Goal: Task Accomplishment & Management: Manage account settings

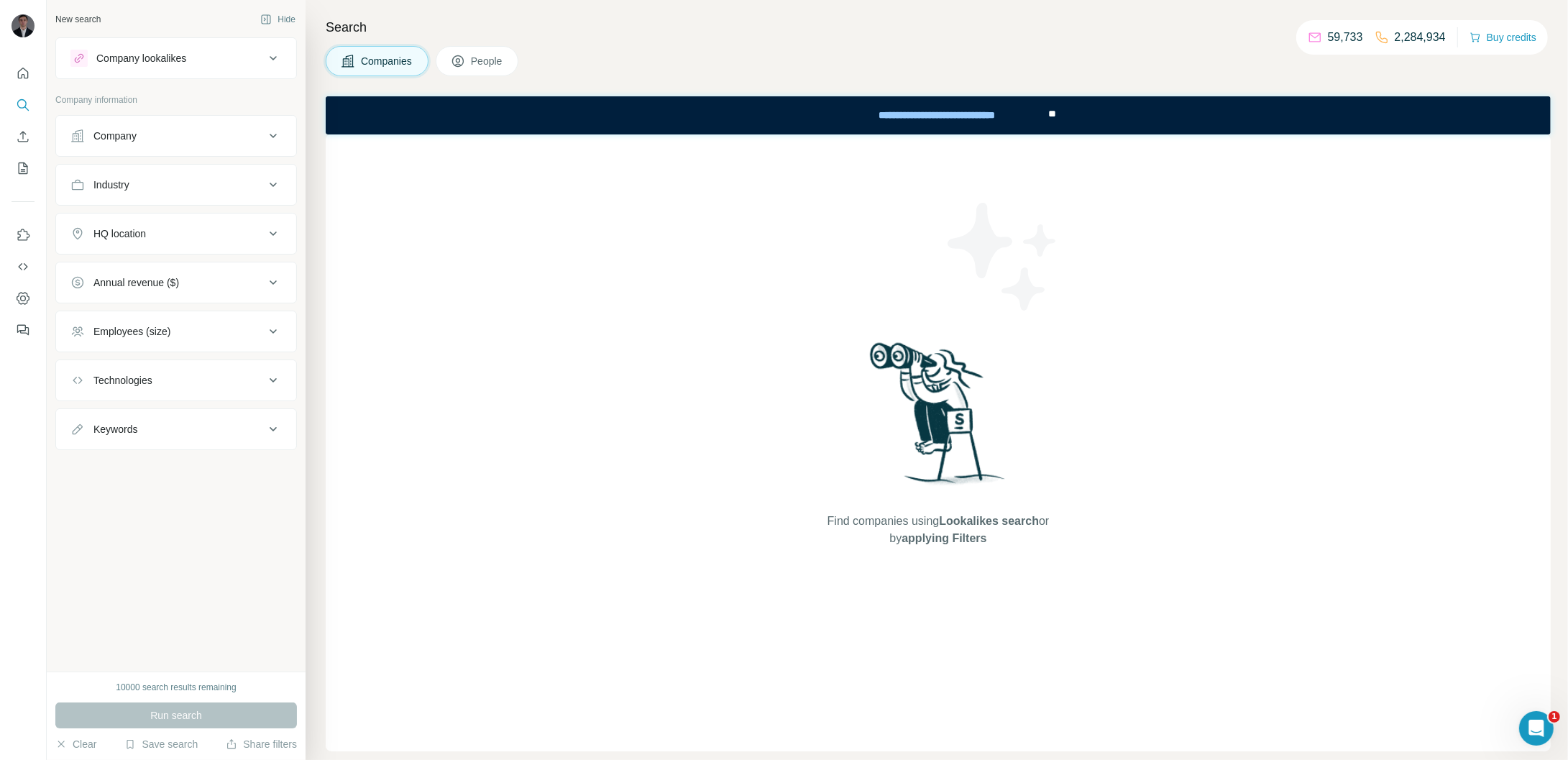
click at [713, 338] on div "Find companies using Lookalikes search or by applying Filters" at bounding box center [938, 442] width 1225 height 616
click at [26, 133] on icon "Enrich CSV" at bounding box center [23, 136] width 11 height 11
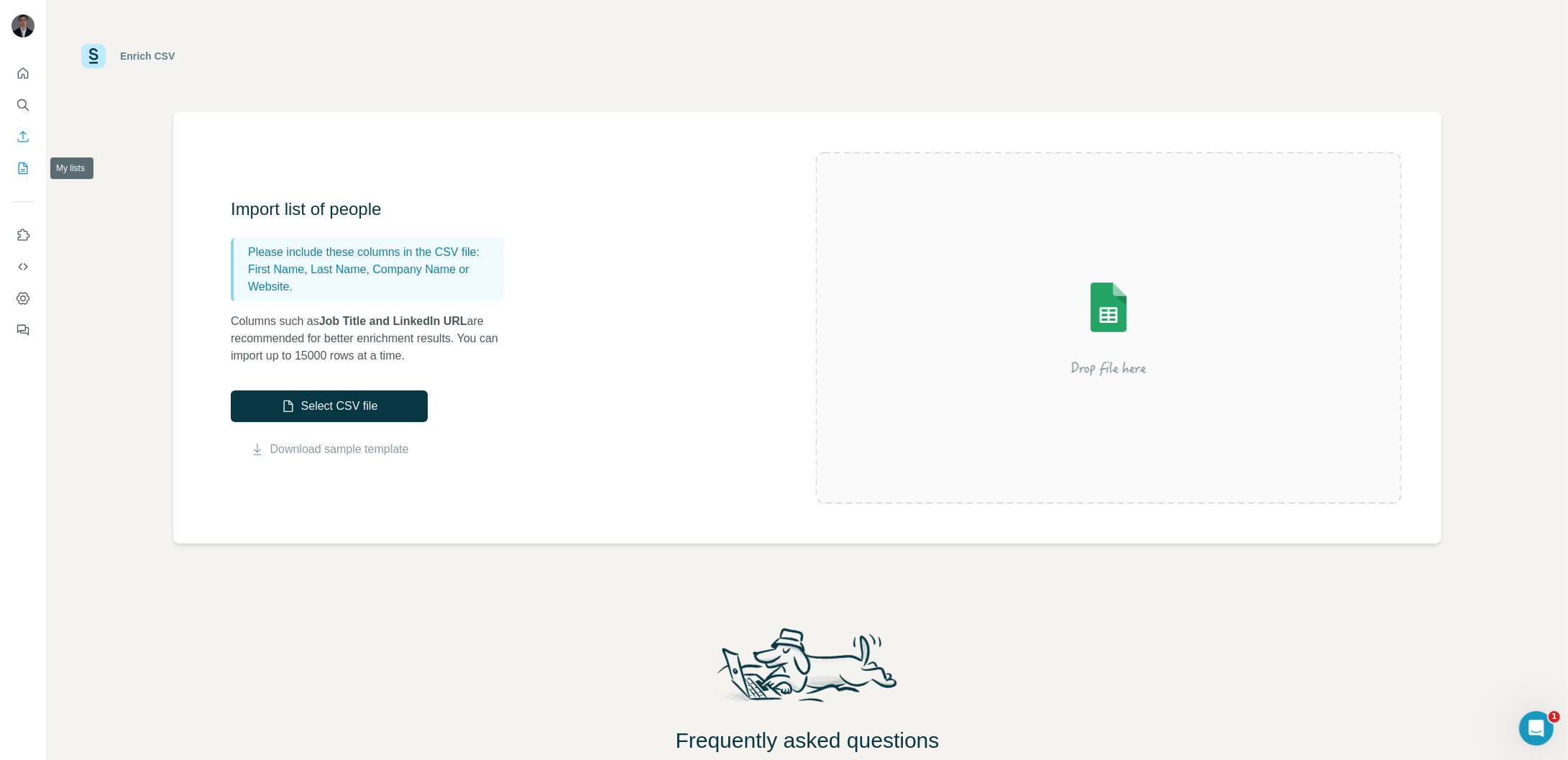
click at [16, 172] on icon "My lists" at bounding box center [23, 168] width 15 height 15
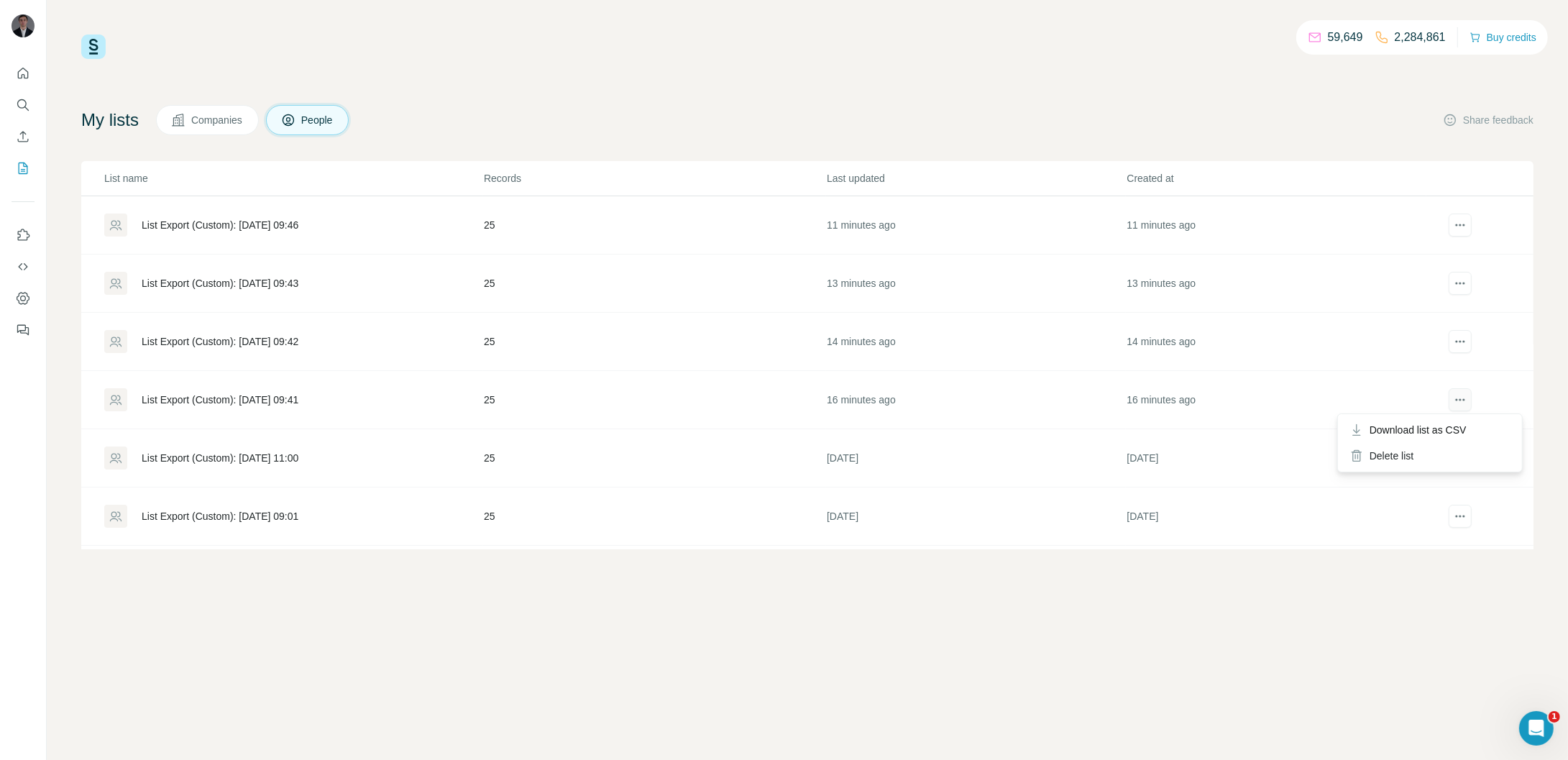
click at [1455, 404] on icon "actions" at bounding box center [1460, 400] width 15 height 15
click at [1416, 461] on div "Delete list" at bounding box center [1430, 456] width 179 height 26
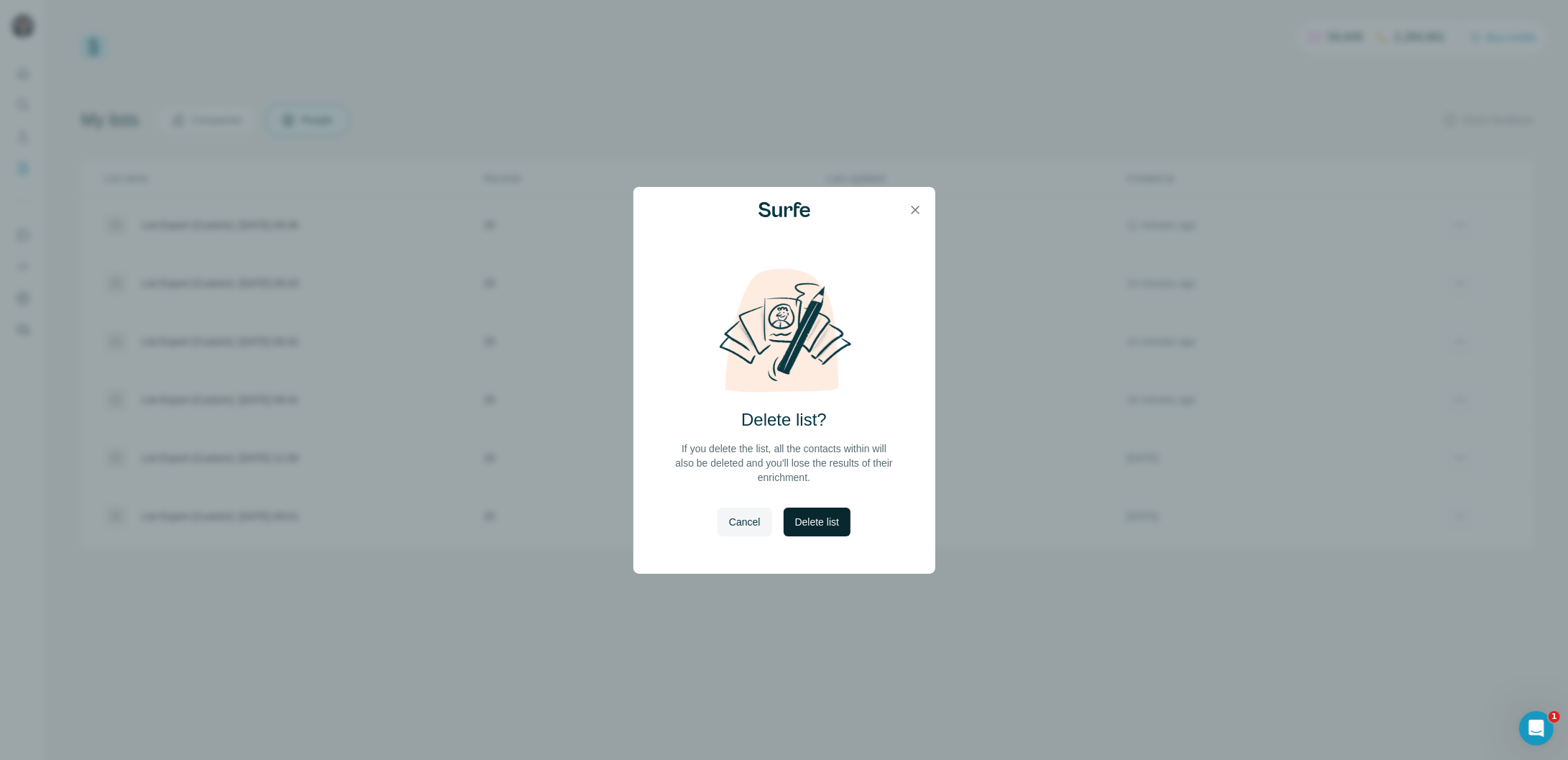
click at [831, 520] on span "Delete list" at bounding box center [817, 522] width 44 height 15
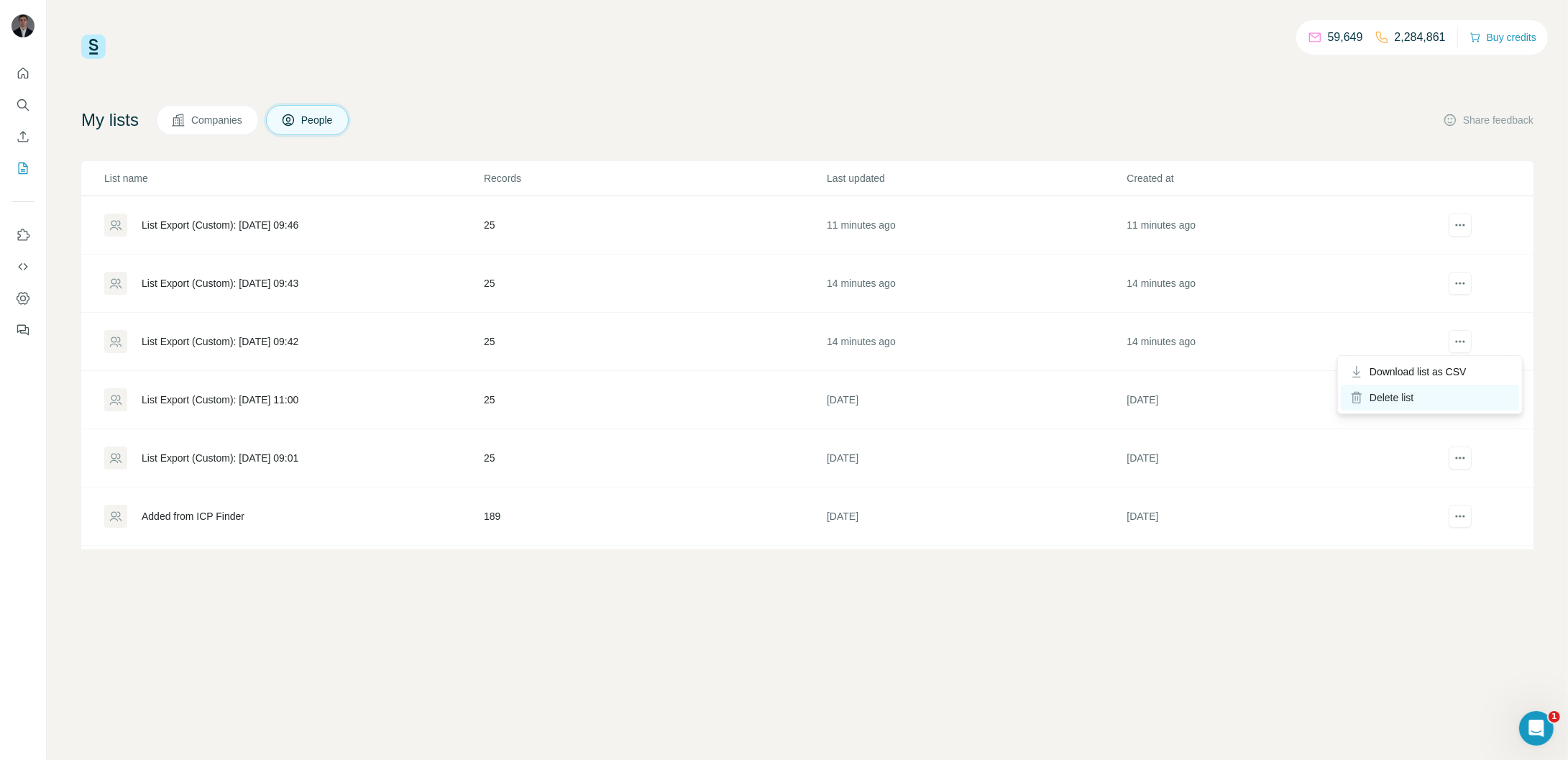
click at [1408, 405] on div "Delete list" at bounding box center [1430, 398] width 179 height 26
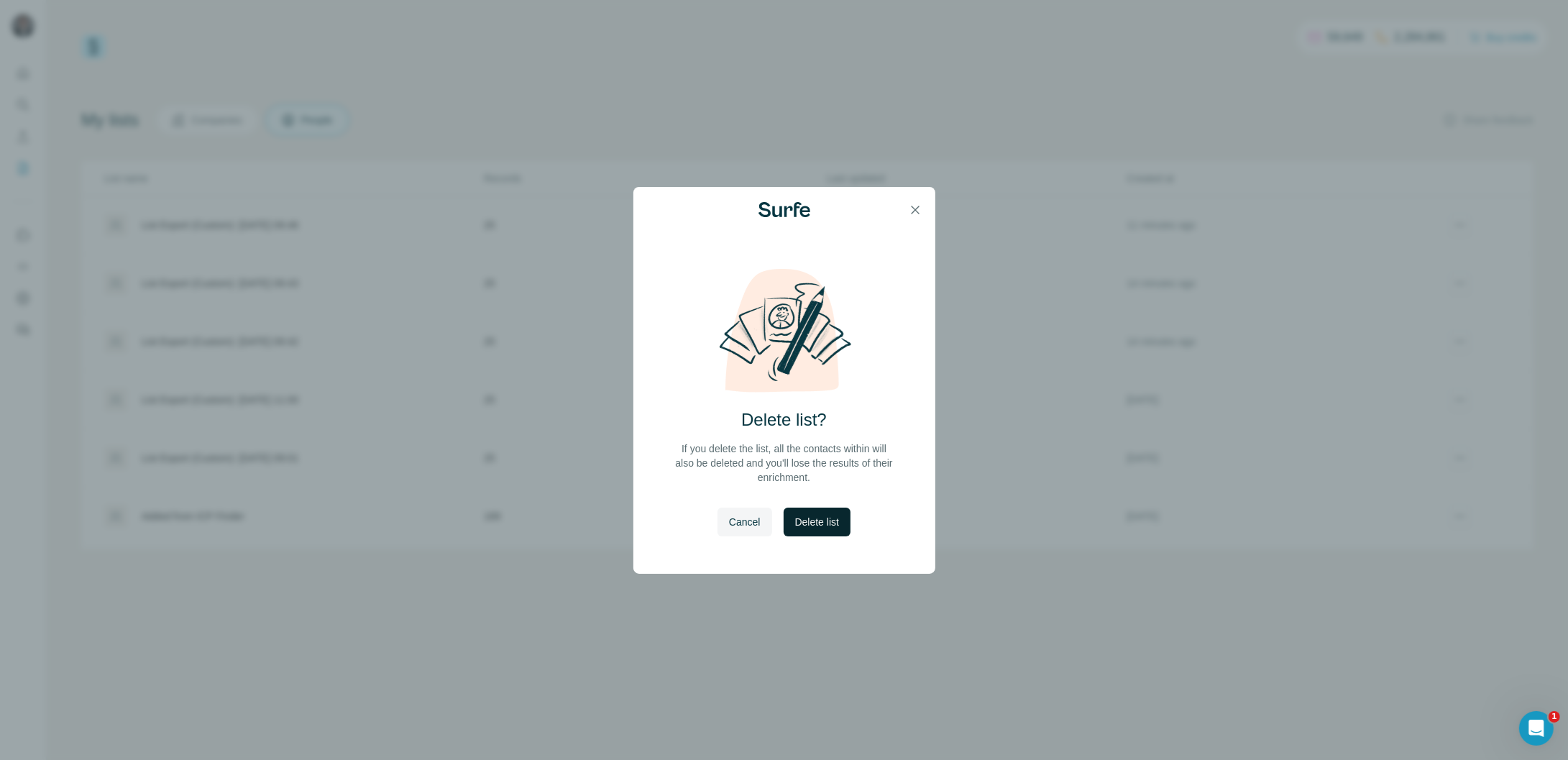
click at [843, 517] on button "Delete list" at bounding box center [817, 522] width 67 height 28
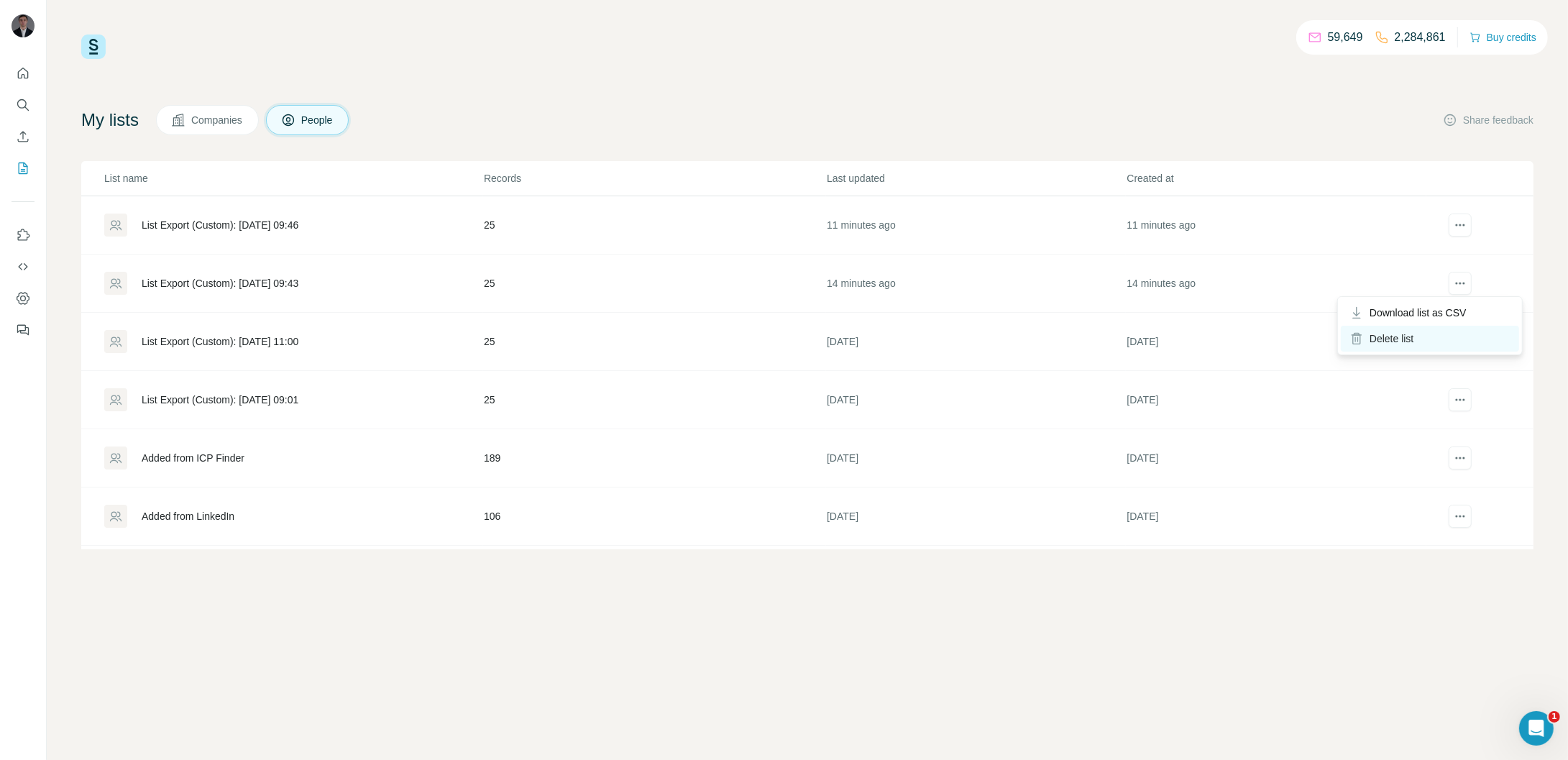
click at [1406, 343] on div "Delete list" at bounding box center [1430, 339] width 179 height 26
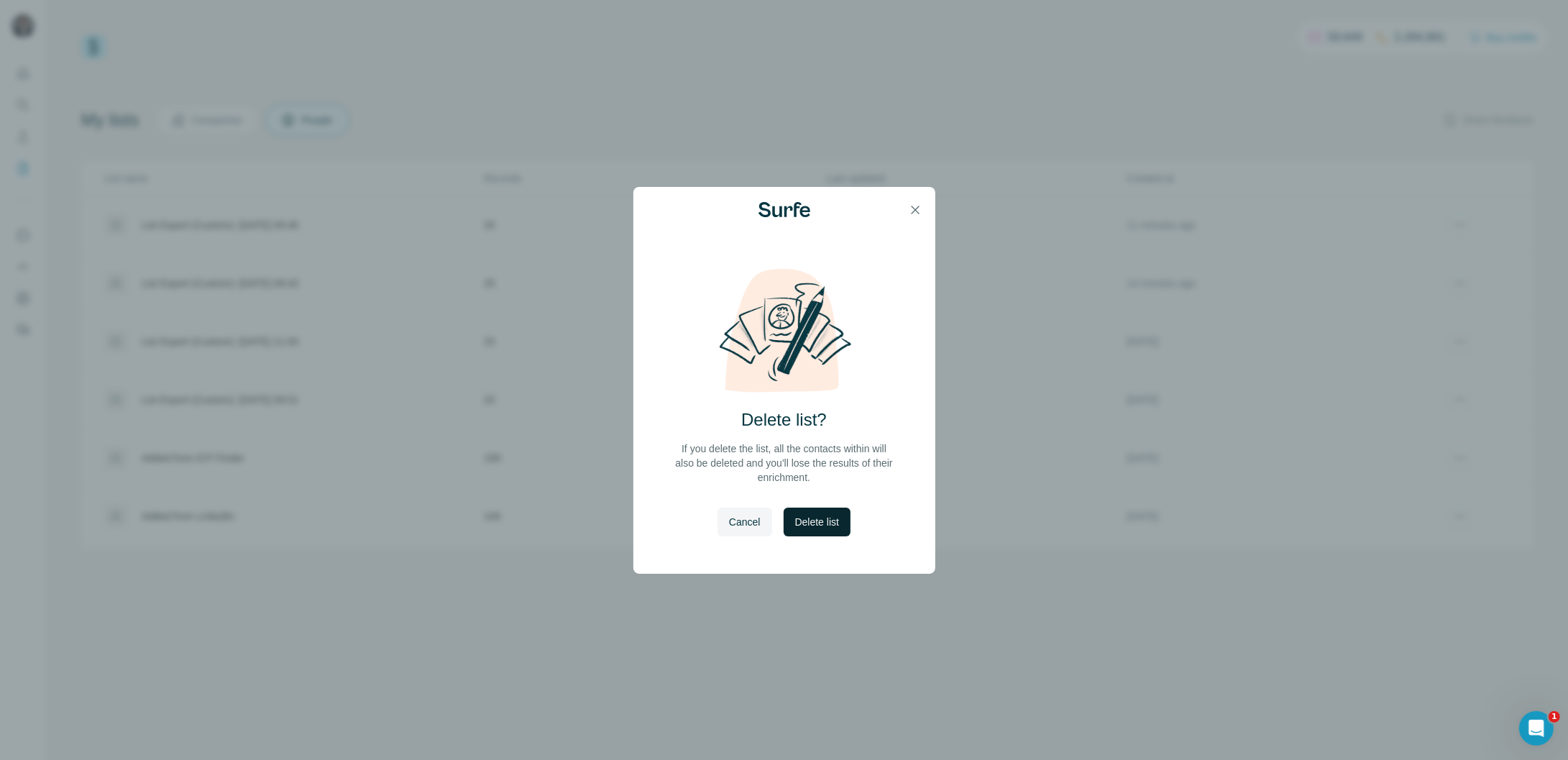
click at [843, 530] on button "Delete list" at bounding box center [817, 522] width 67 height 28
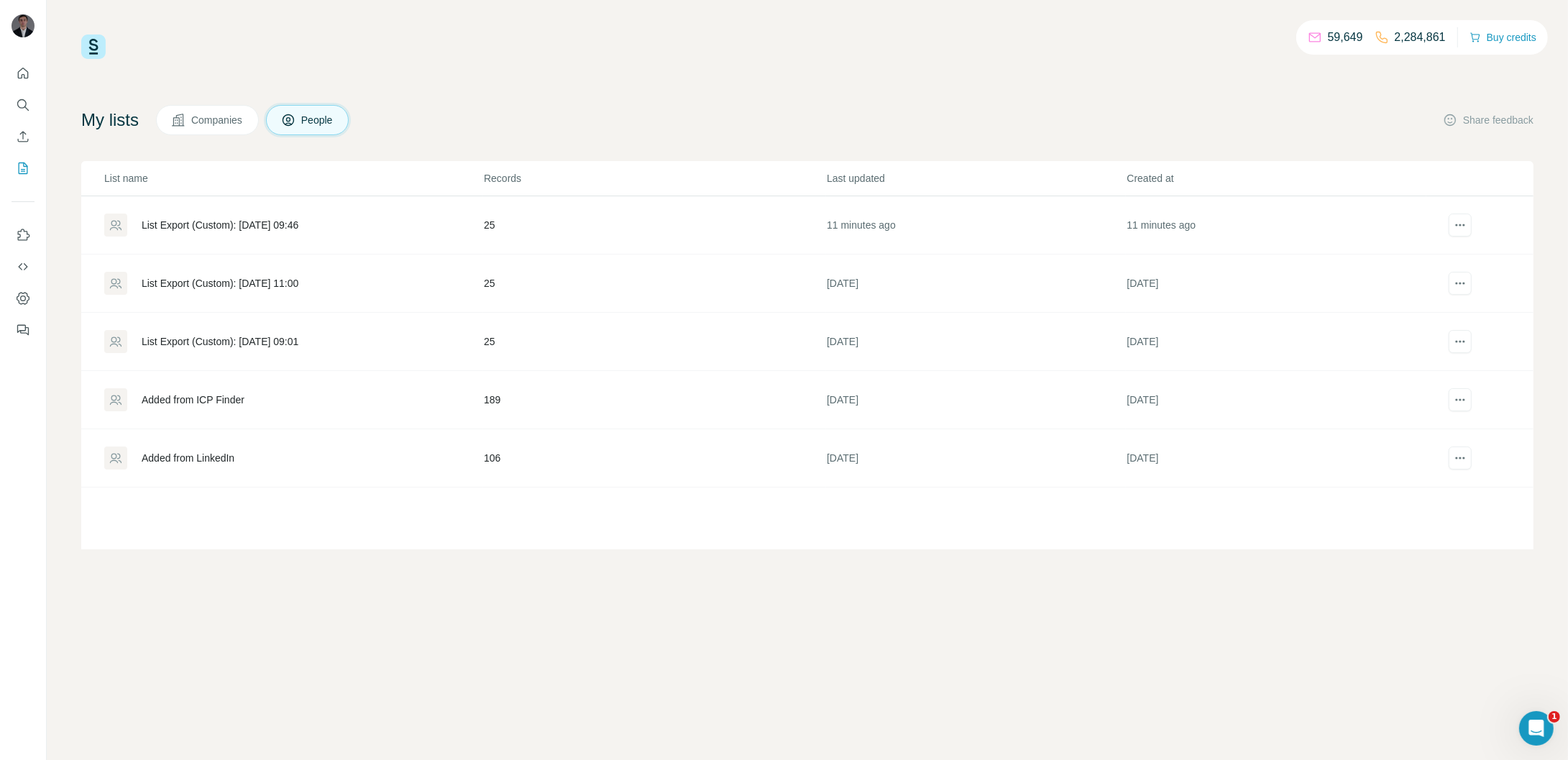
click at [259, 223] on div "List Export (Custom): [DATE] 09:46" at bounding box center [219, 225] width 157 height 15
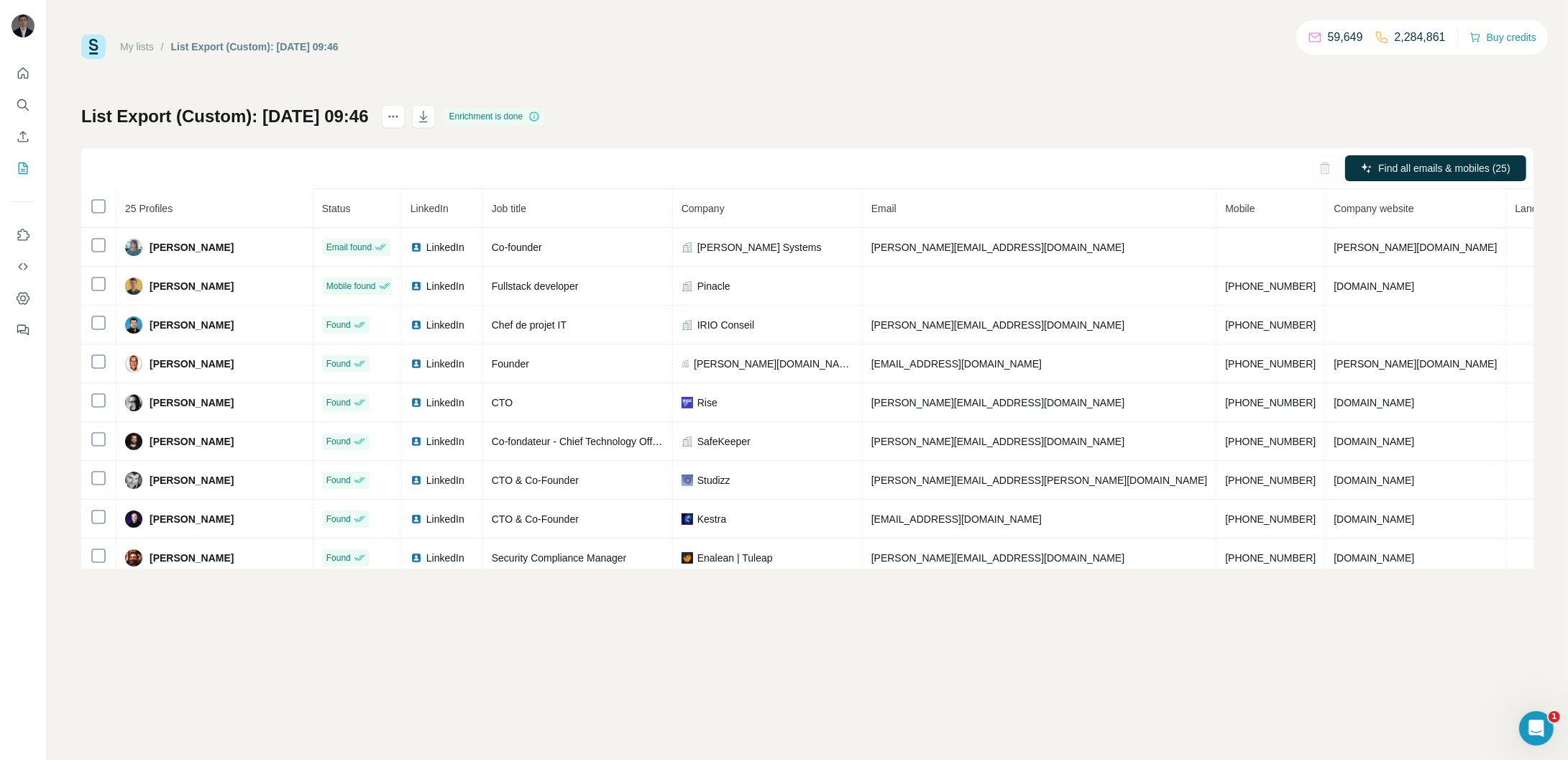
scroll to position [348, 0]
click at [20, 67] on icon "Quick start" at bounding box center [23, 74] width 15 height 15
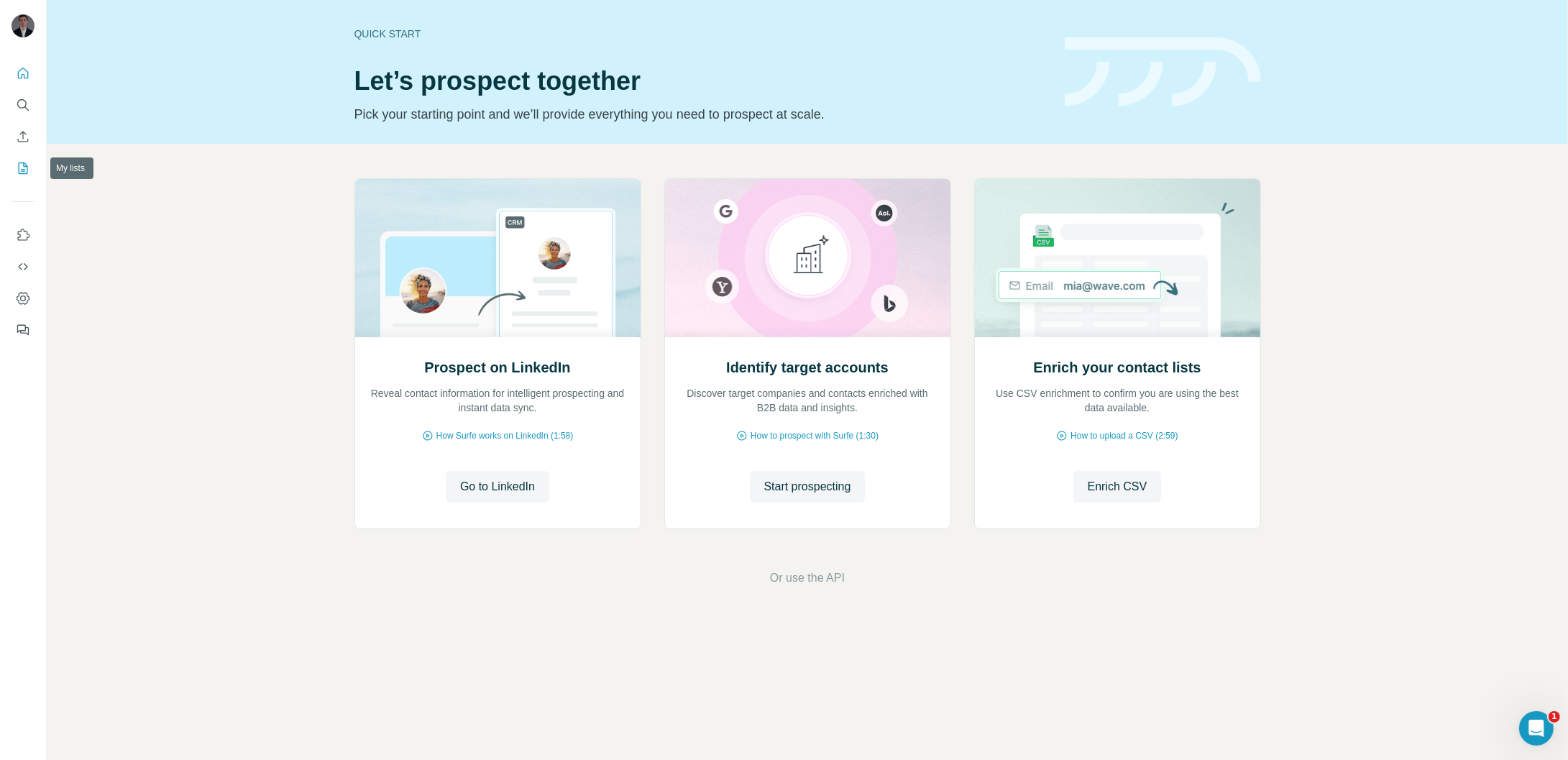
click at [27, 173] on icon "My lists" at bounding box center [23, 168] width 9 height 12
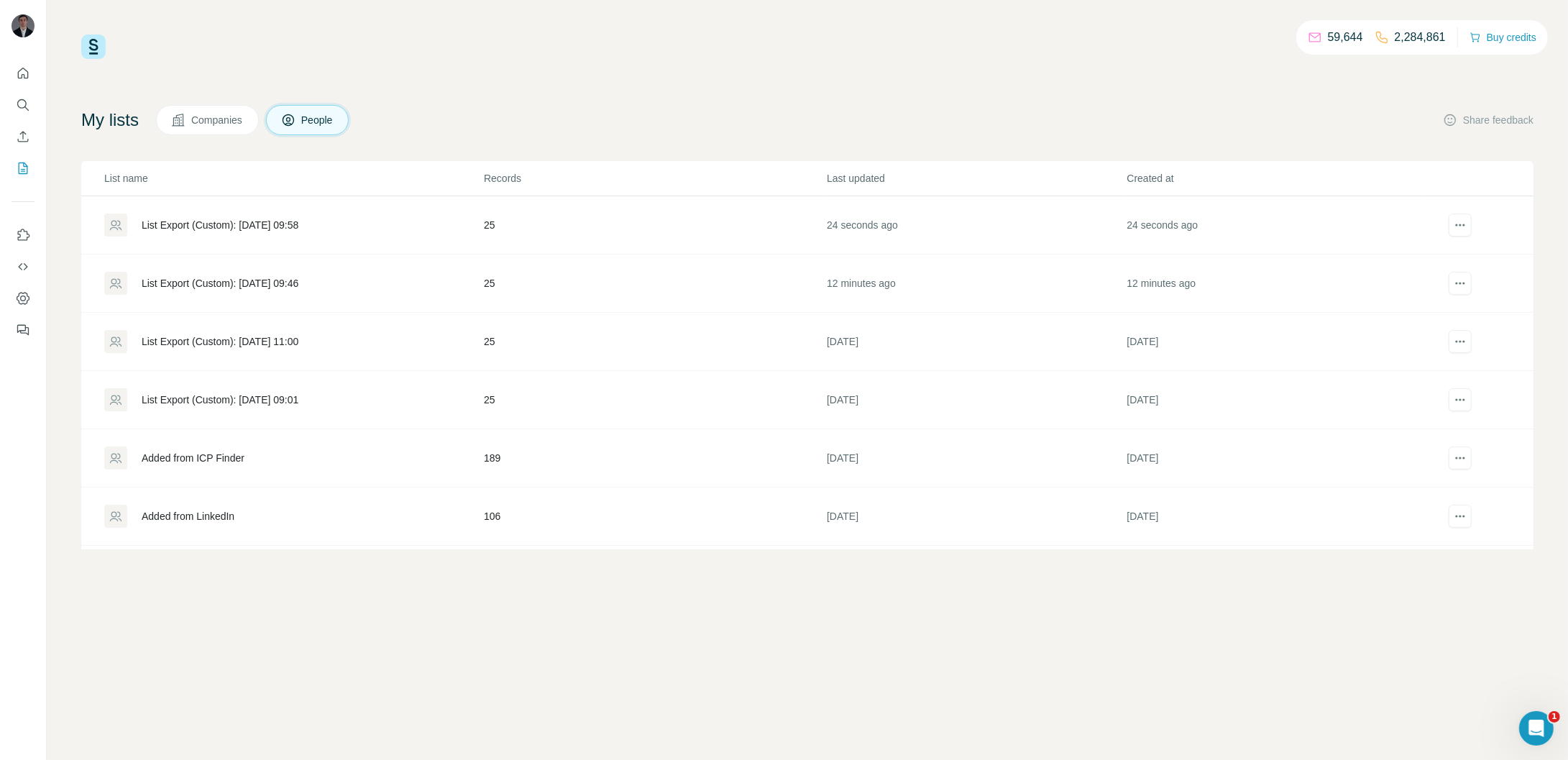
click at [222, 224] on div "List Export (Custom): [DATE] 09:58" at bounding box center [219, 225] width 157 height 15
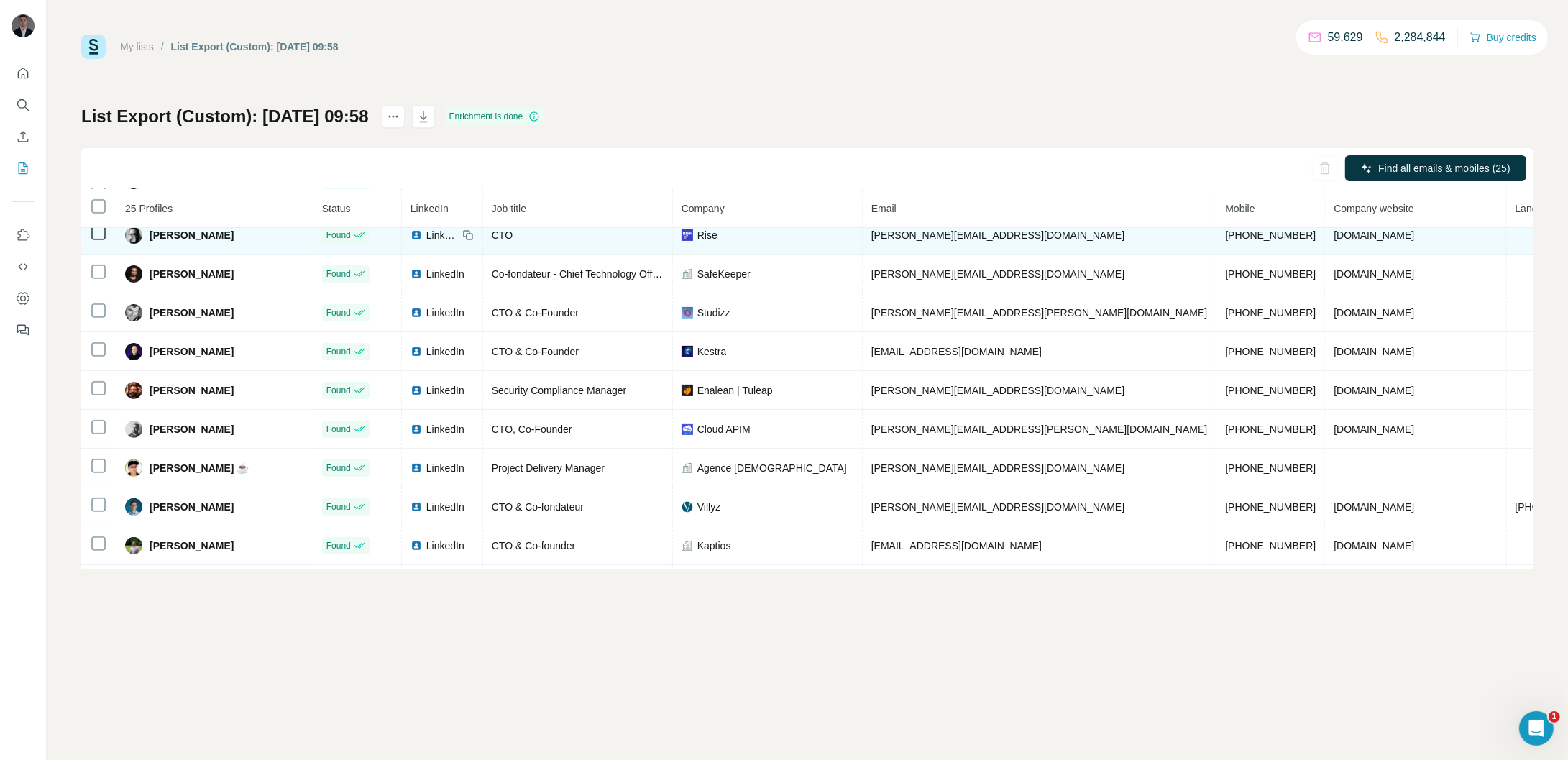
scroll to position [635, 0]
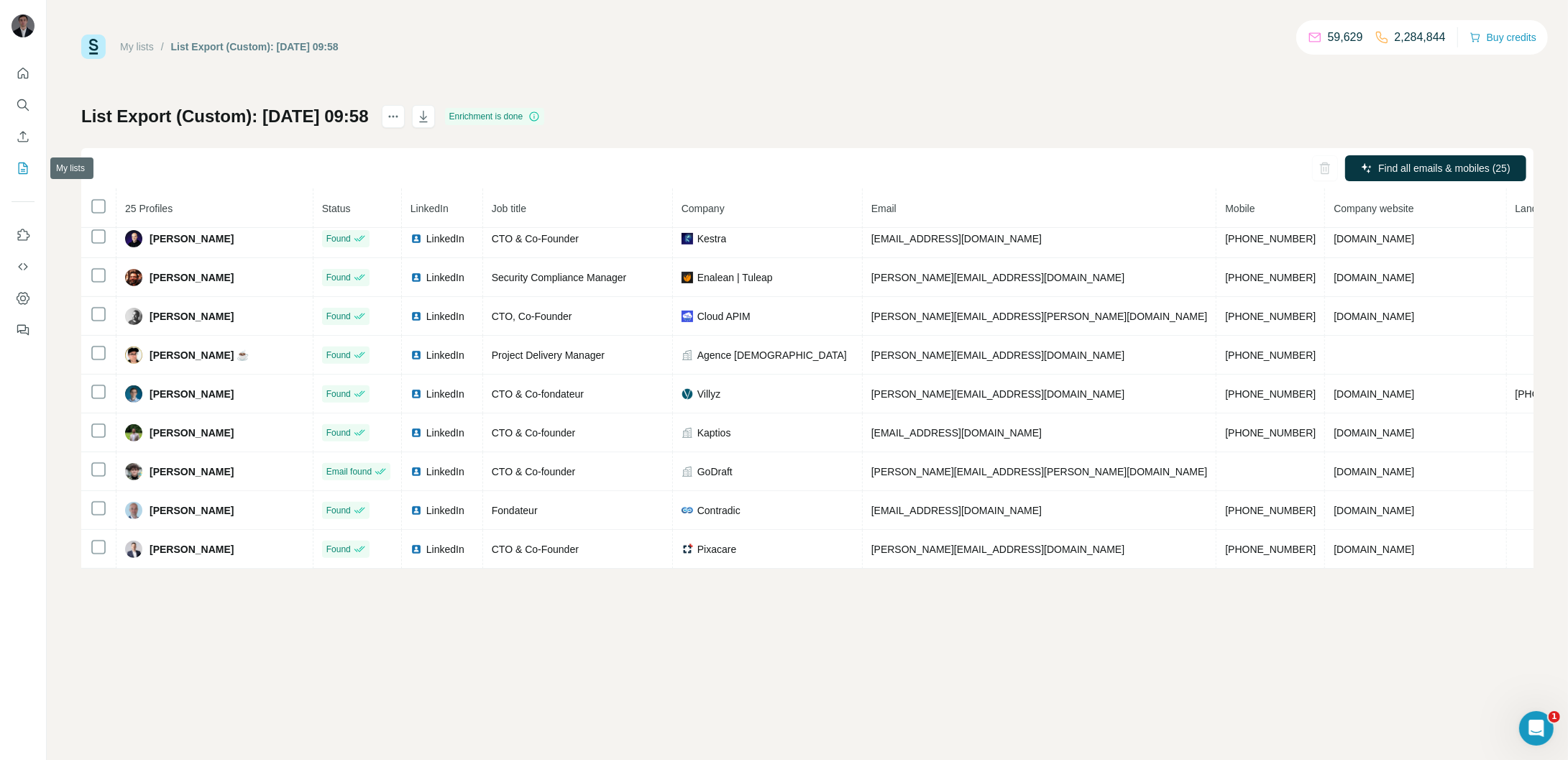
click at [25, 161] on icon "My lists" at bounding box center [23, 168] width 15 height 15
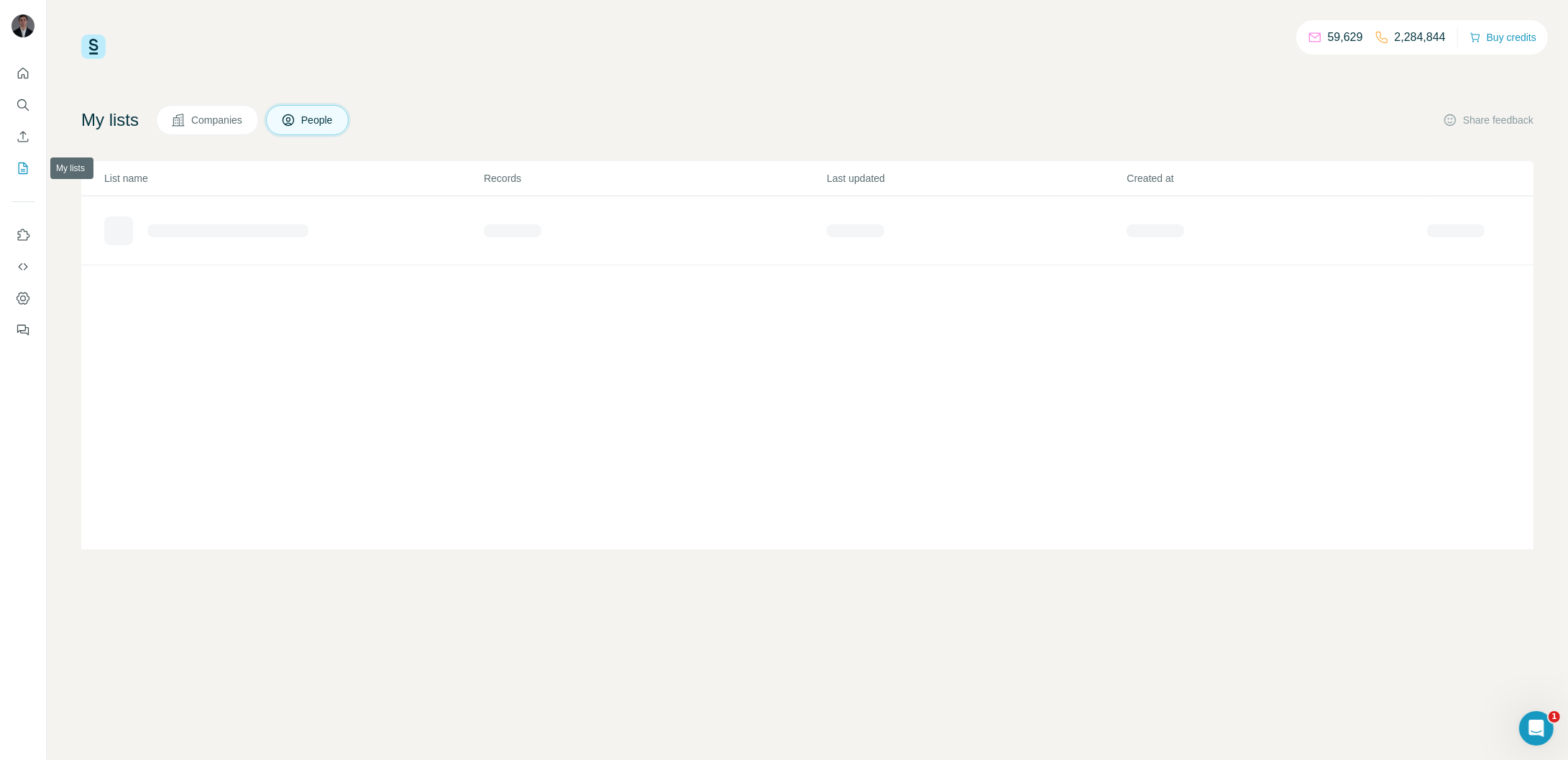
click at [25, 165] on icon "My lists" at bounding box center [23, 168] width 15 height 15
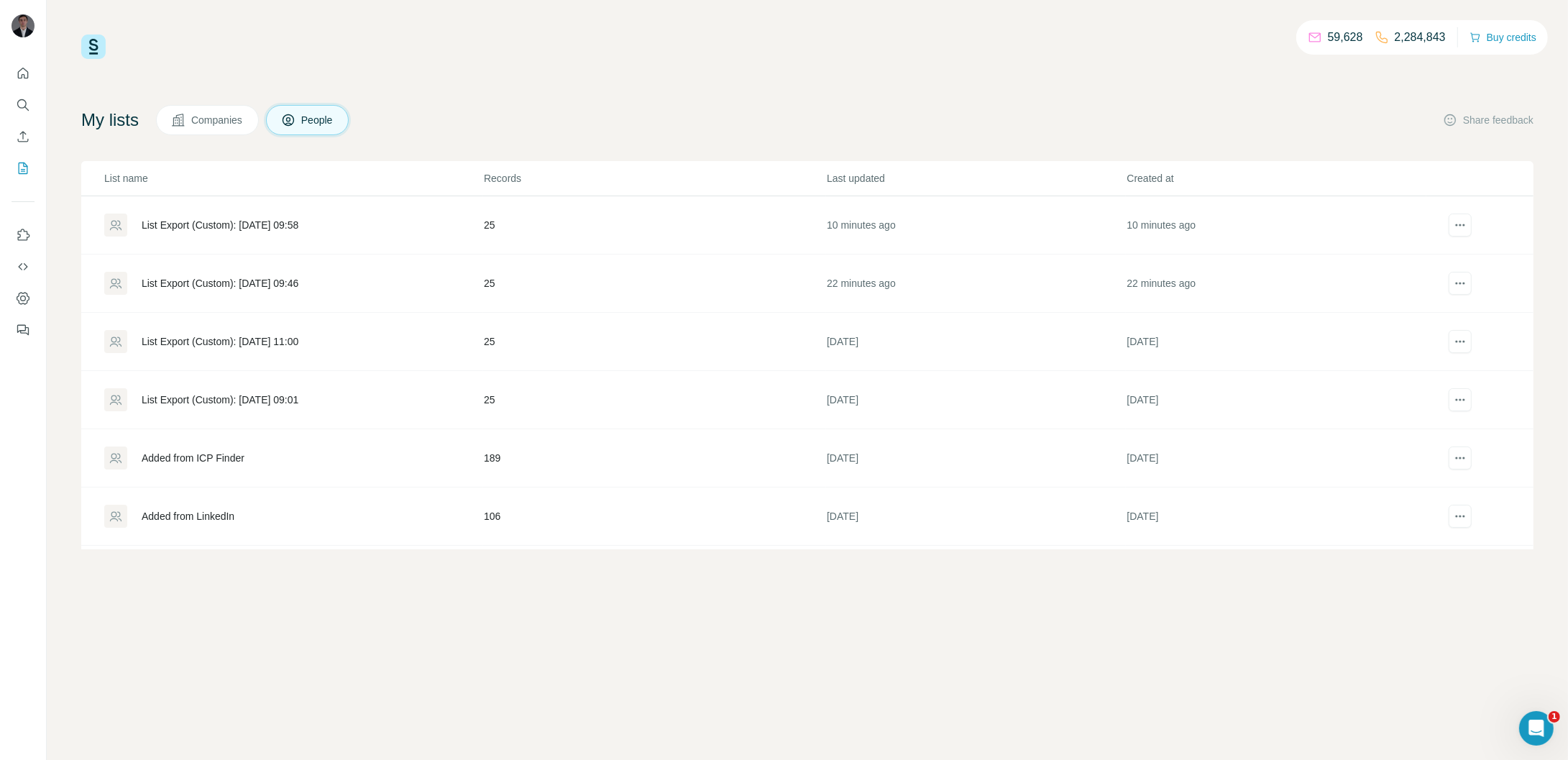
click at [221, 336] on div "List Export (Custom): [DATE] 11:00" at bounding box center [219, 342] width 157 height 15
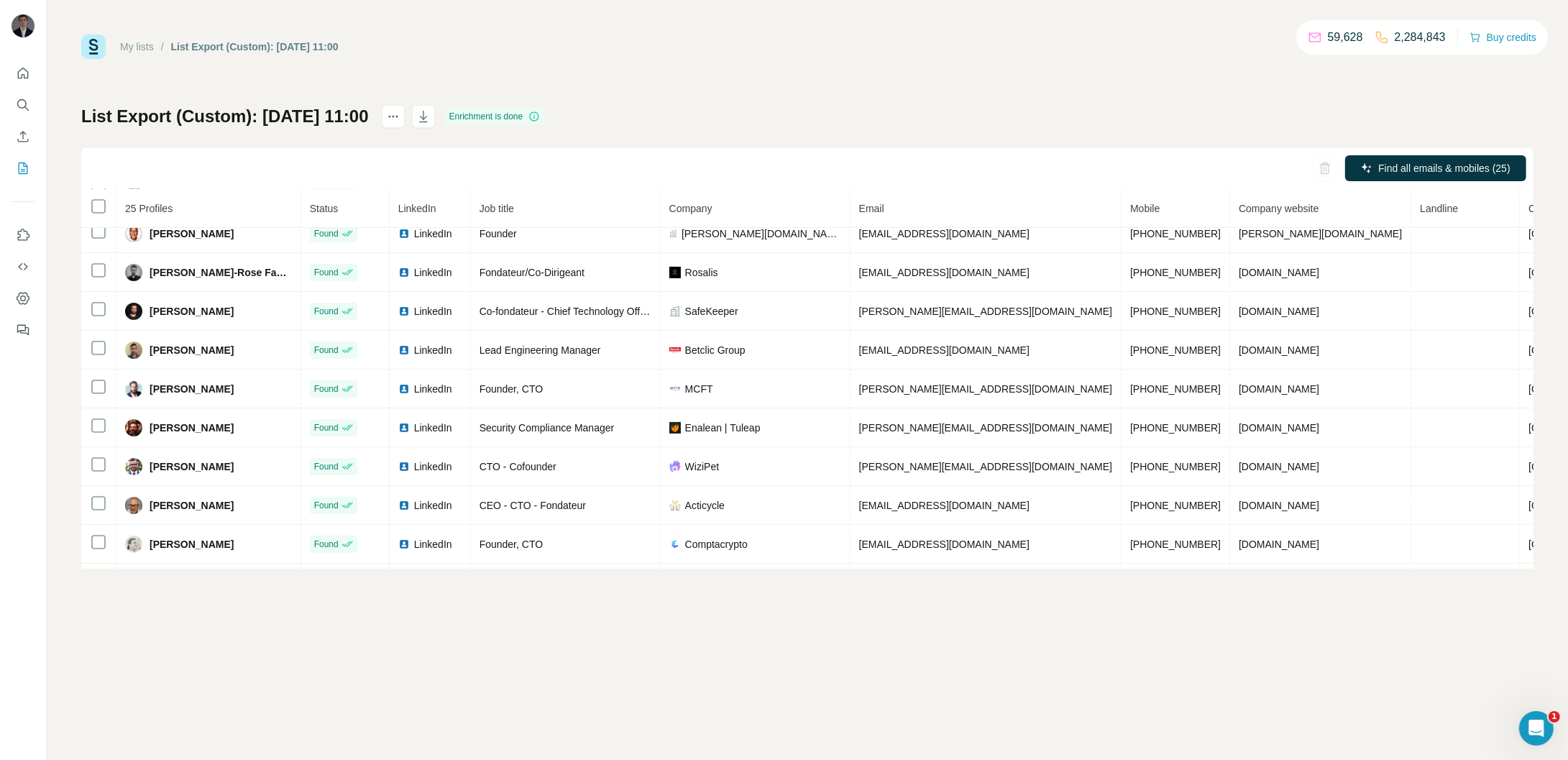
scroll to position [442, 0]
click at [38, 77] on div at bounding box center [23, 197] width 46 height 291
click at [12, 77] on button "Quick start" at bounding box center [23, 74] width 23 height 26
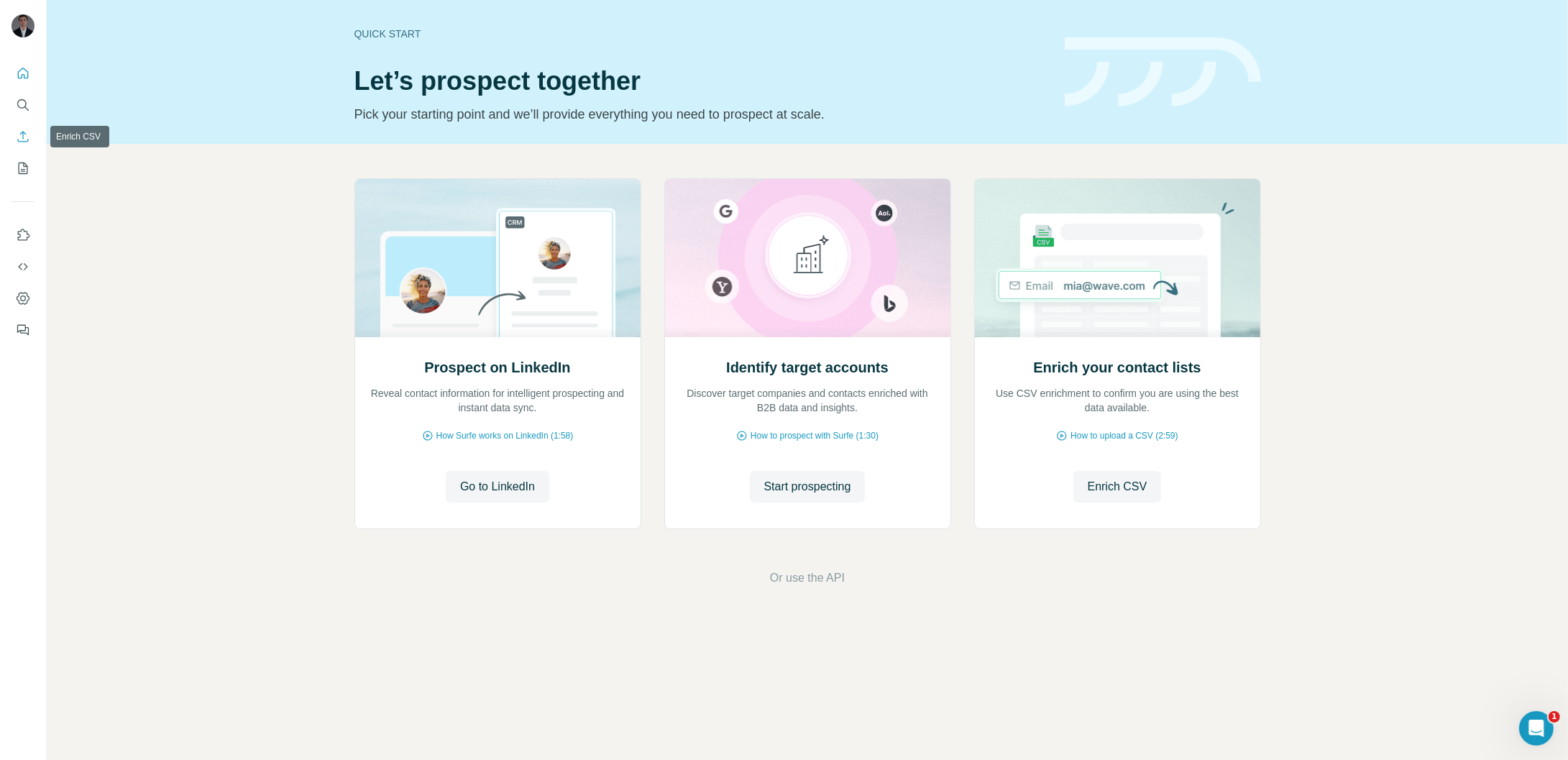
click at [23, 136] on icon "Enrich CSV" at bounding box center [23, 136] width 11 height 11
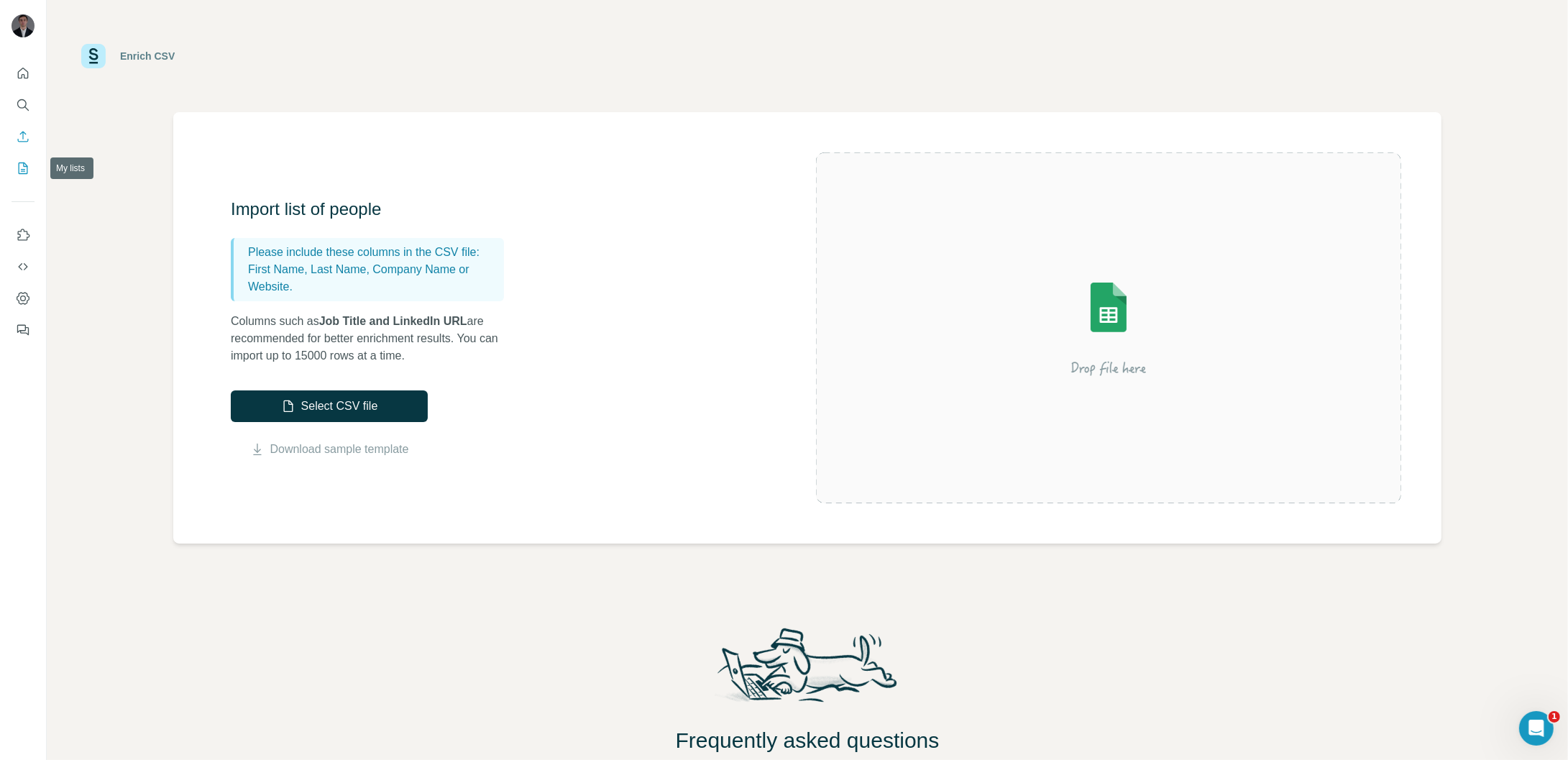
click at [26, 171] on icon "My lists" at bounding box center [23, 168] width 15 height 15
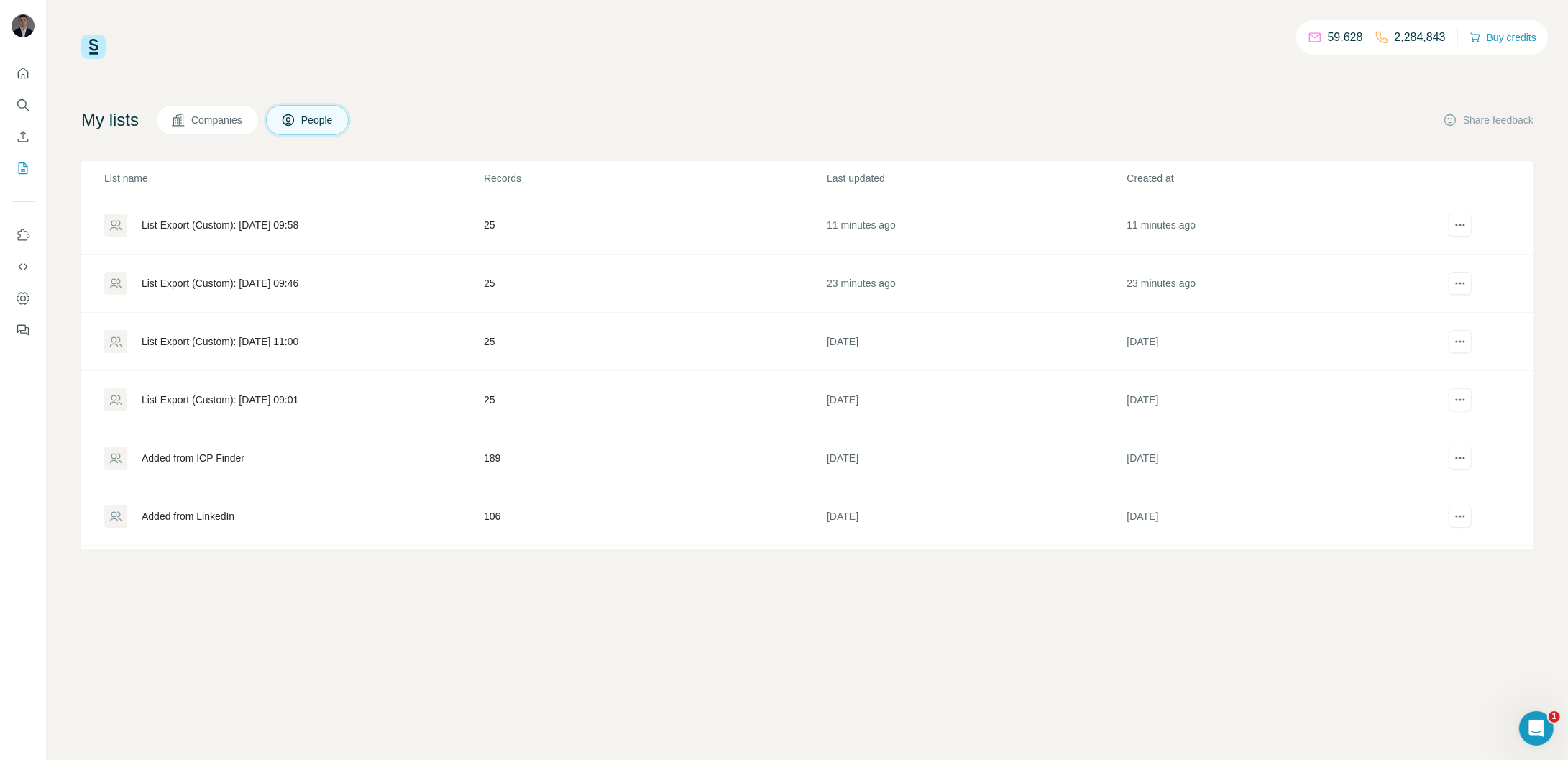
click at [233, 216] on div "List Export (Custom): [DATE] 09:58" at bounding box center [293, 225] width 378 height 23
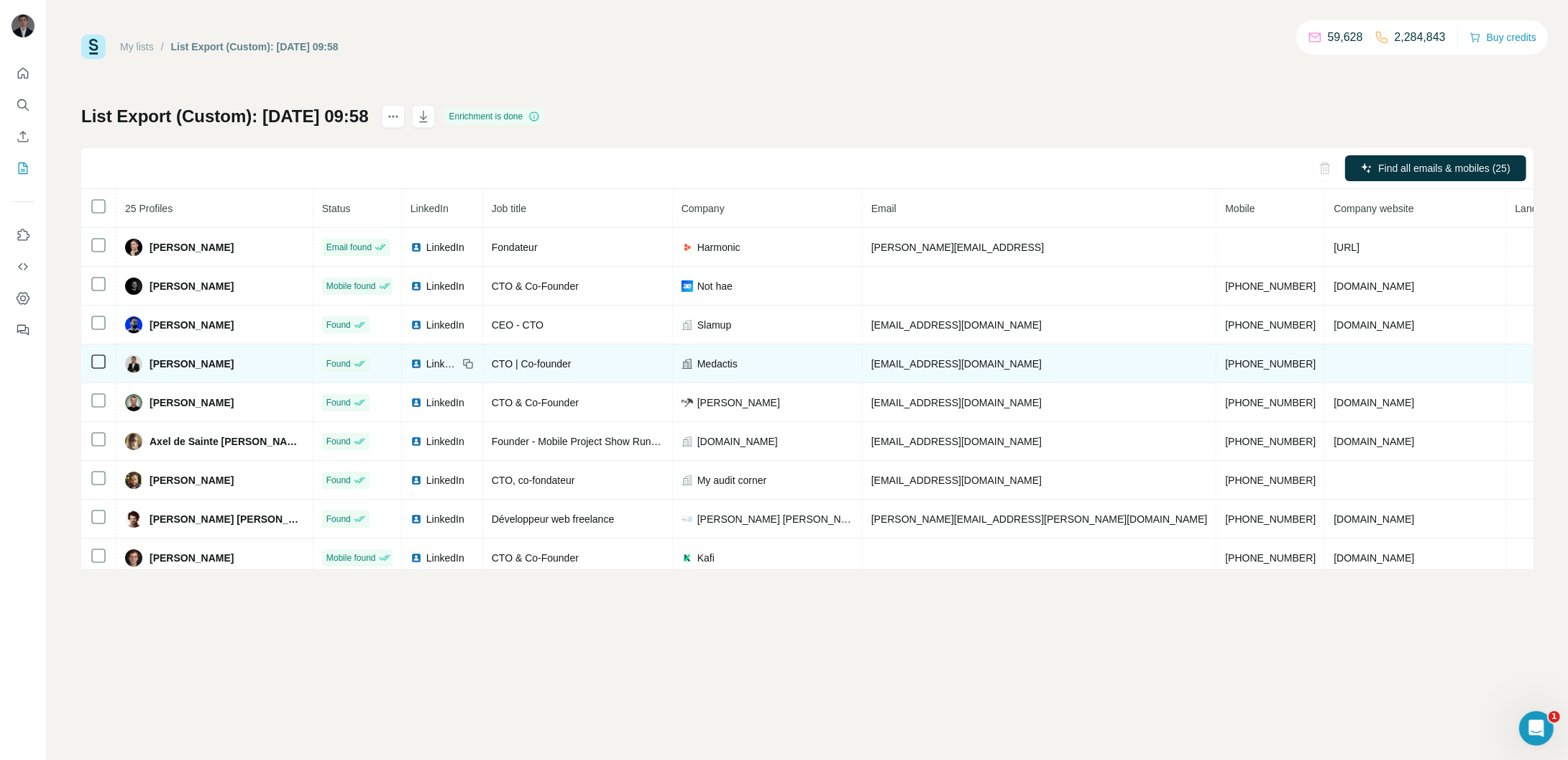
scroll to position [635, 0]
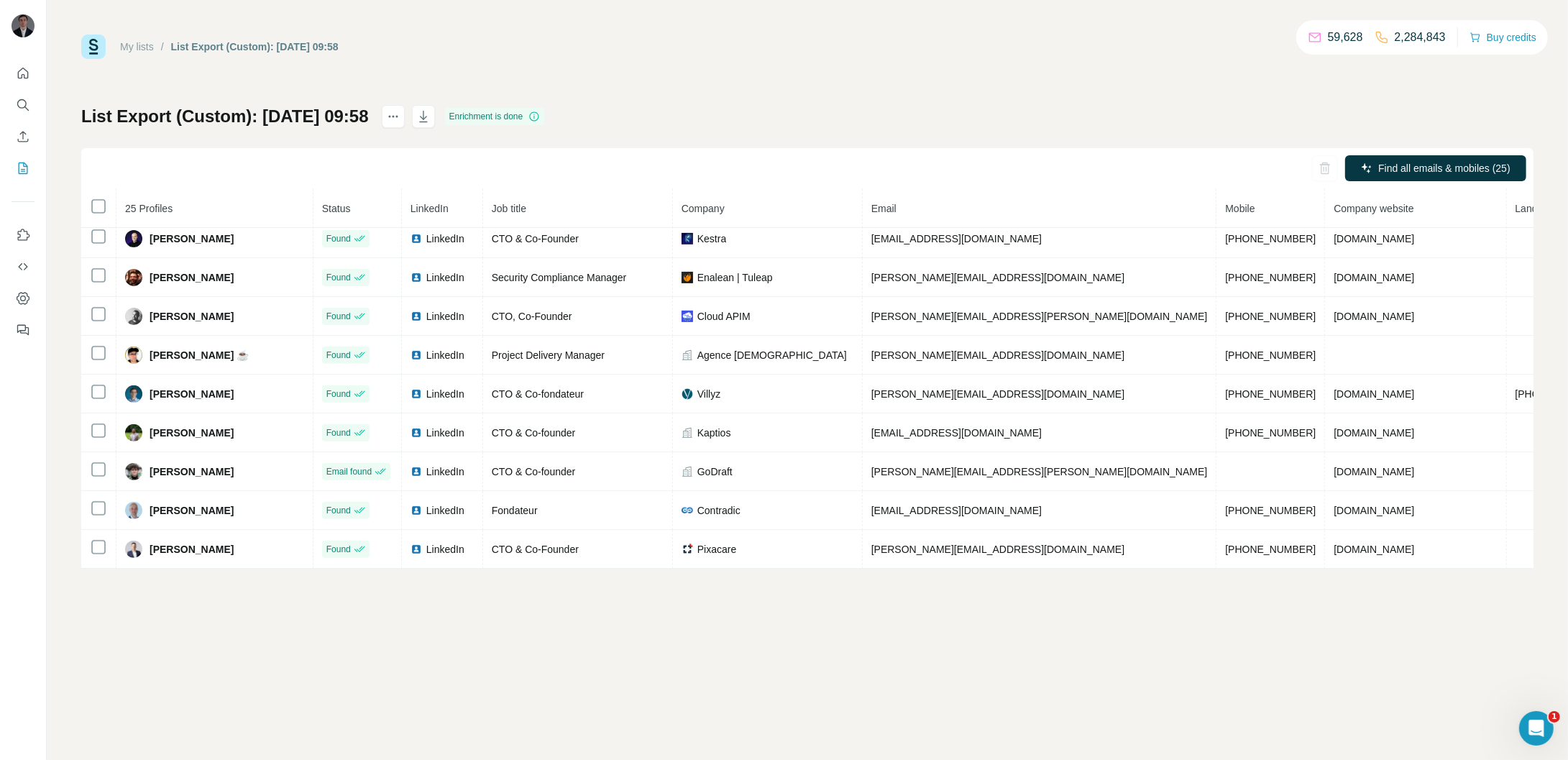
click at [1134, 105] on div "List Export (Custom): [DATE] 09:58 Enrichment is done Find all emails & mobiles…" at bounding box center [807, 337] width 1452 height 463
click at [1040, 98] on div "My lists / List Export (Custom): [DATE] 09:58 59,628 2,284,843 Buy credits List…" at bounding box center [807, 301] width 1452 height 534
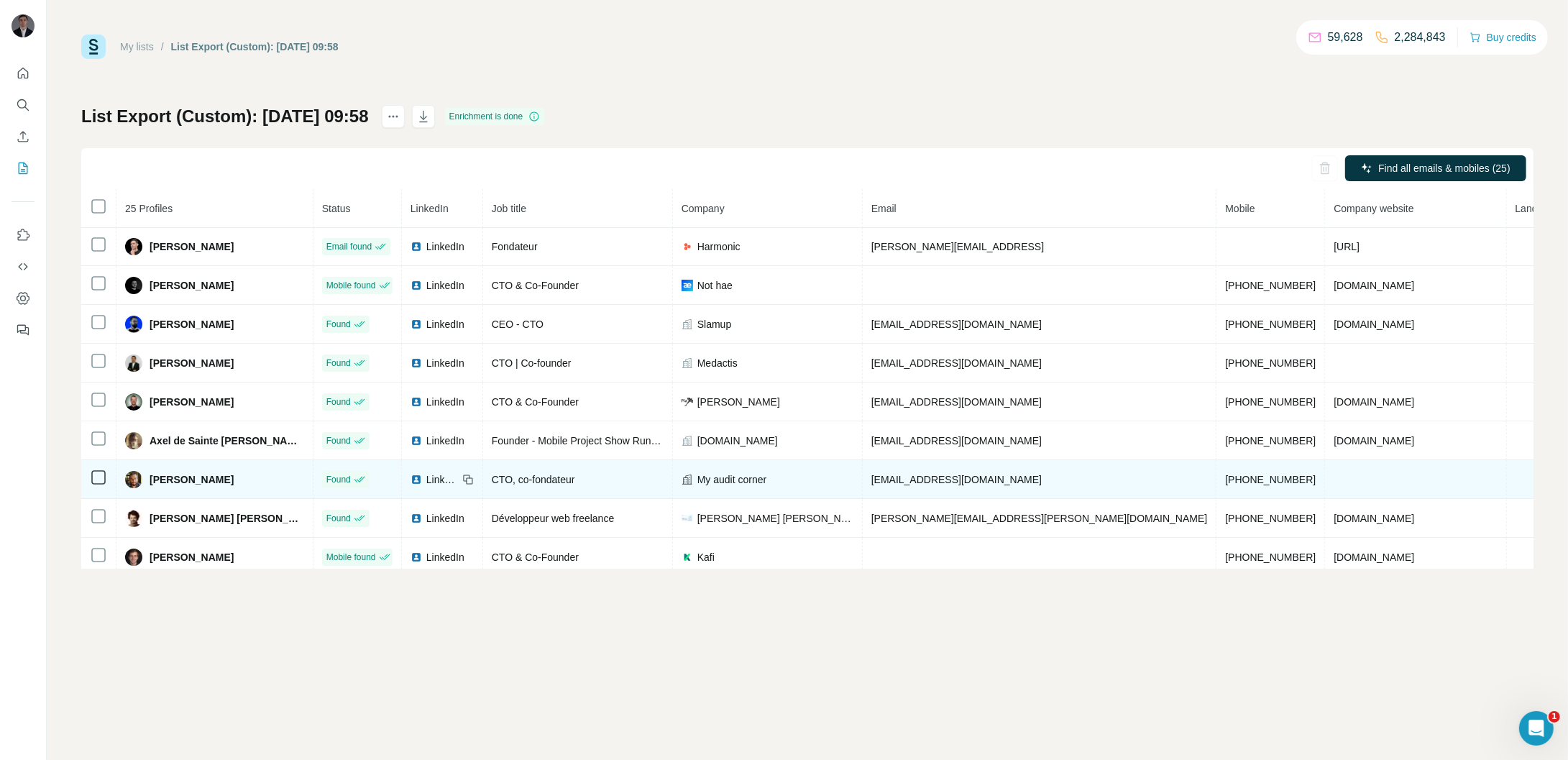
scroll to position [0, 0]
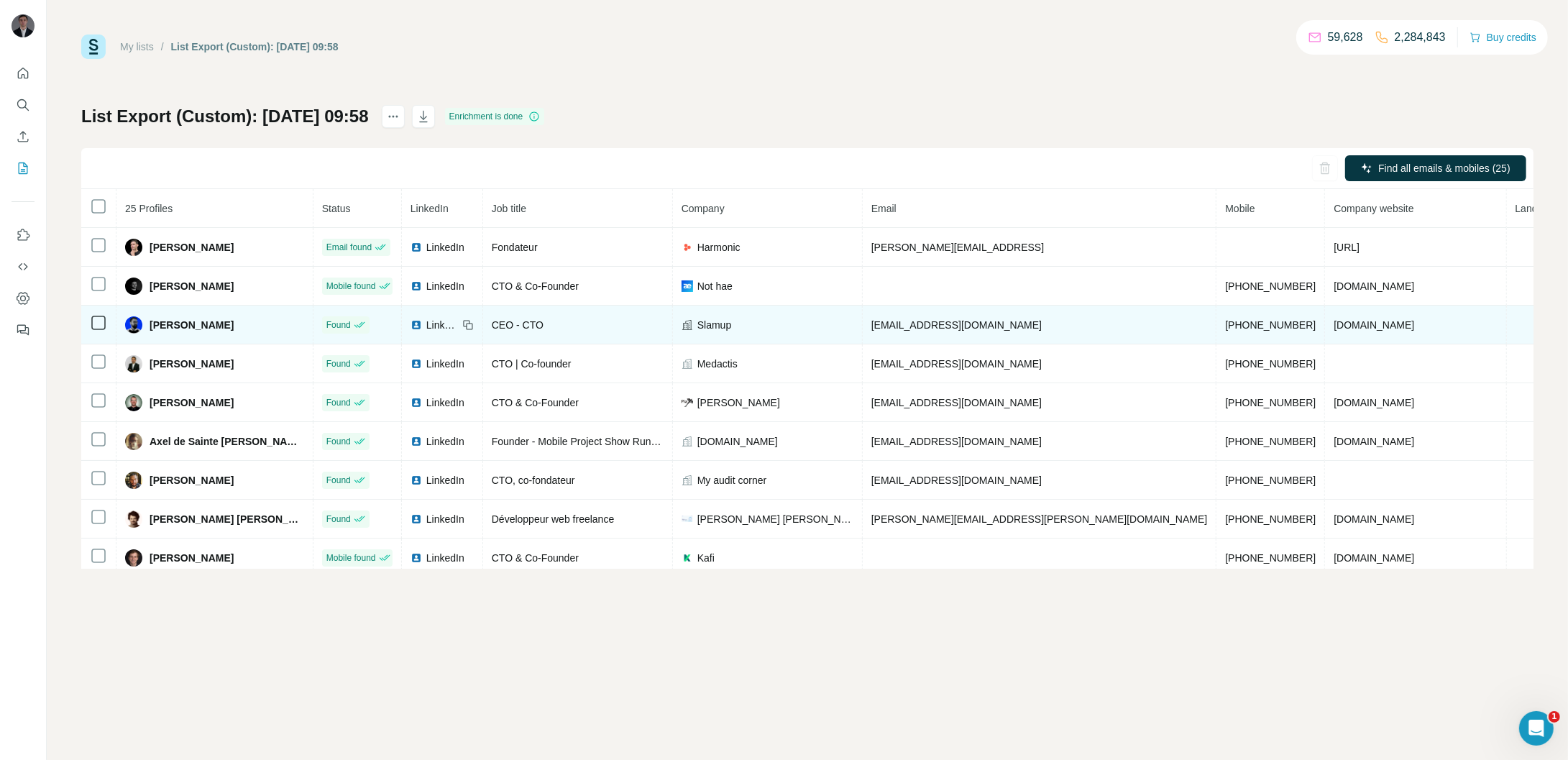
drag, startPoint x: 243, startPoint y: 324, endPoint x: 255, endPoint y: 328, distance: 12.6
click at [255, 328] on div "[PERSON_NAME]" at bounding box center [215, 325] width 179 height 17
click at [93, 332] on icon at bounding box center [98, 323] width 17 height 17
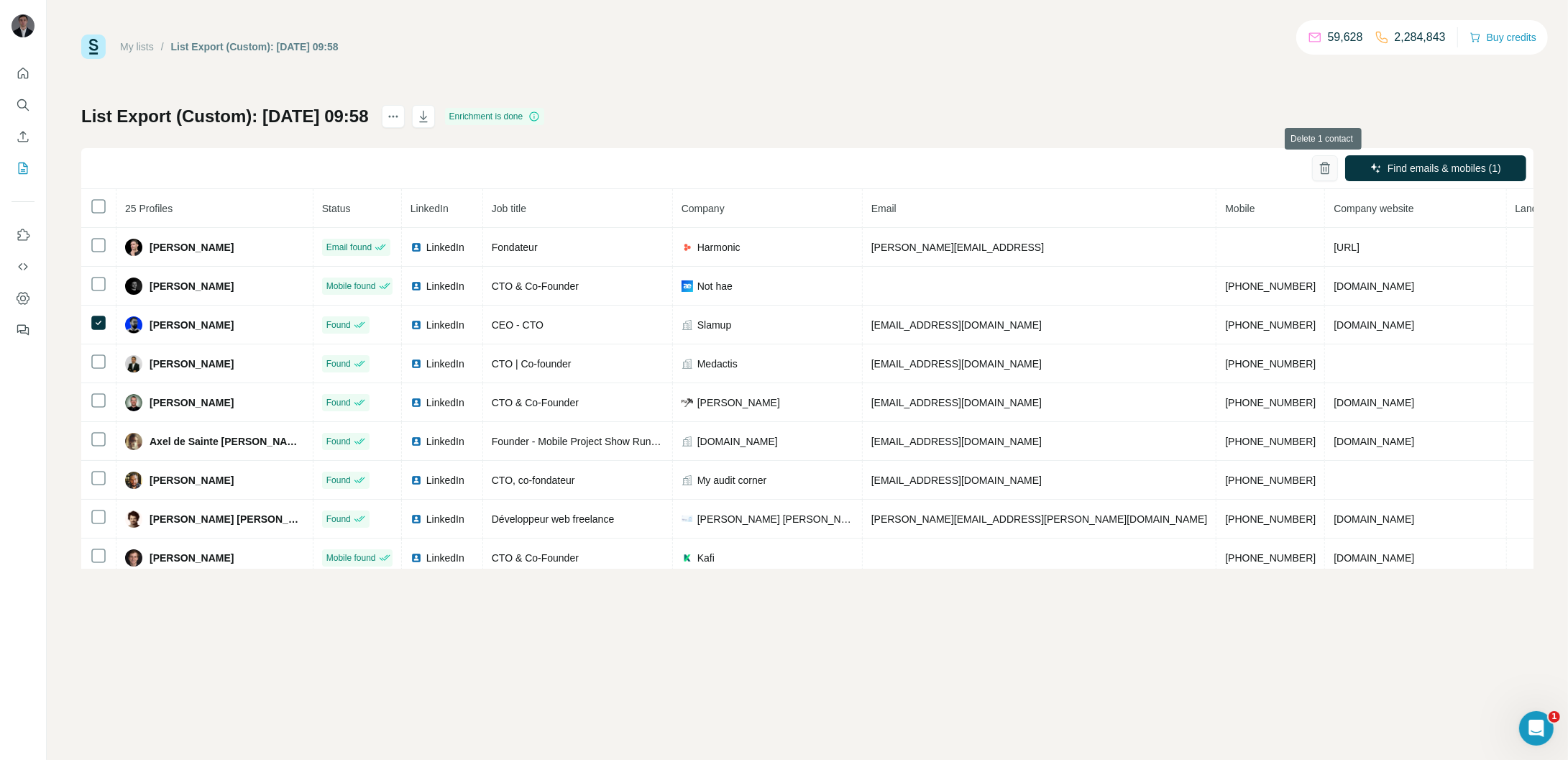
click at [1323, 164] on icon "button" at bounding box center [1325, 164] width 6 height 3
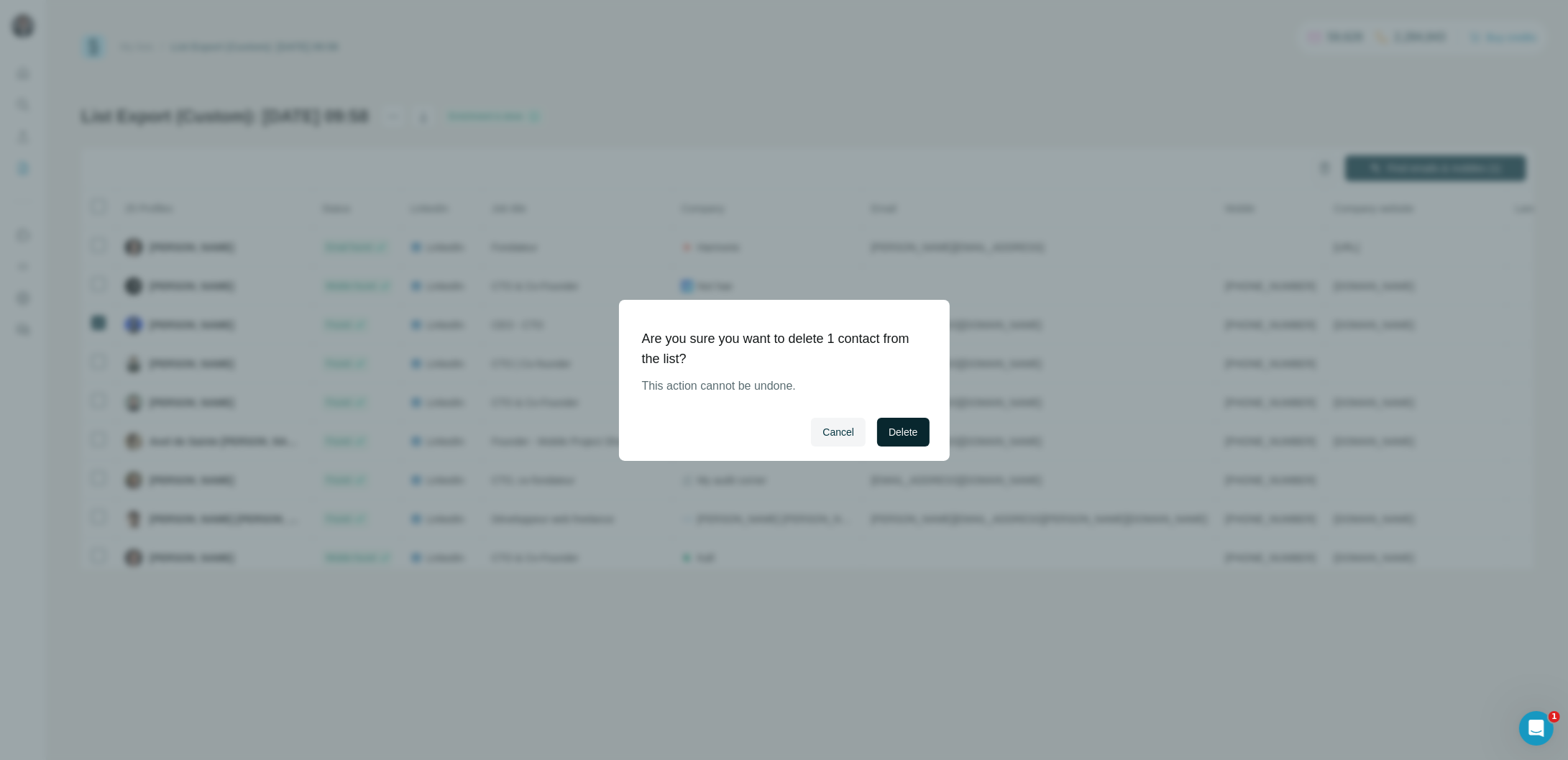
click at [914, 434] on span "Delete" at bounding box center [902, 432] width 28 height 15
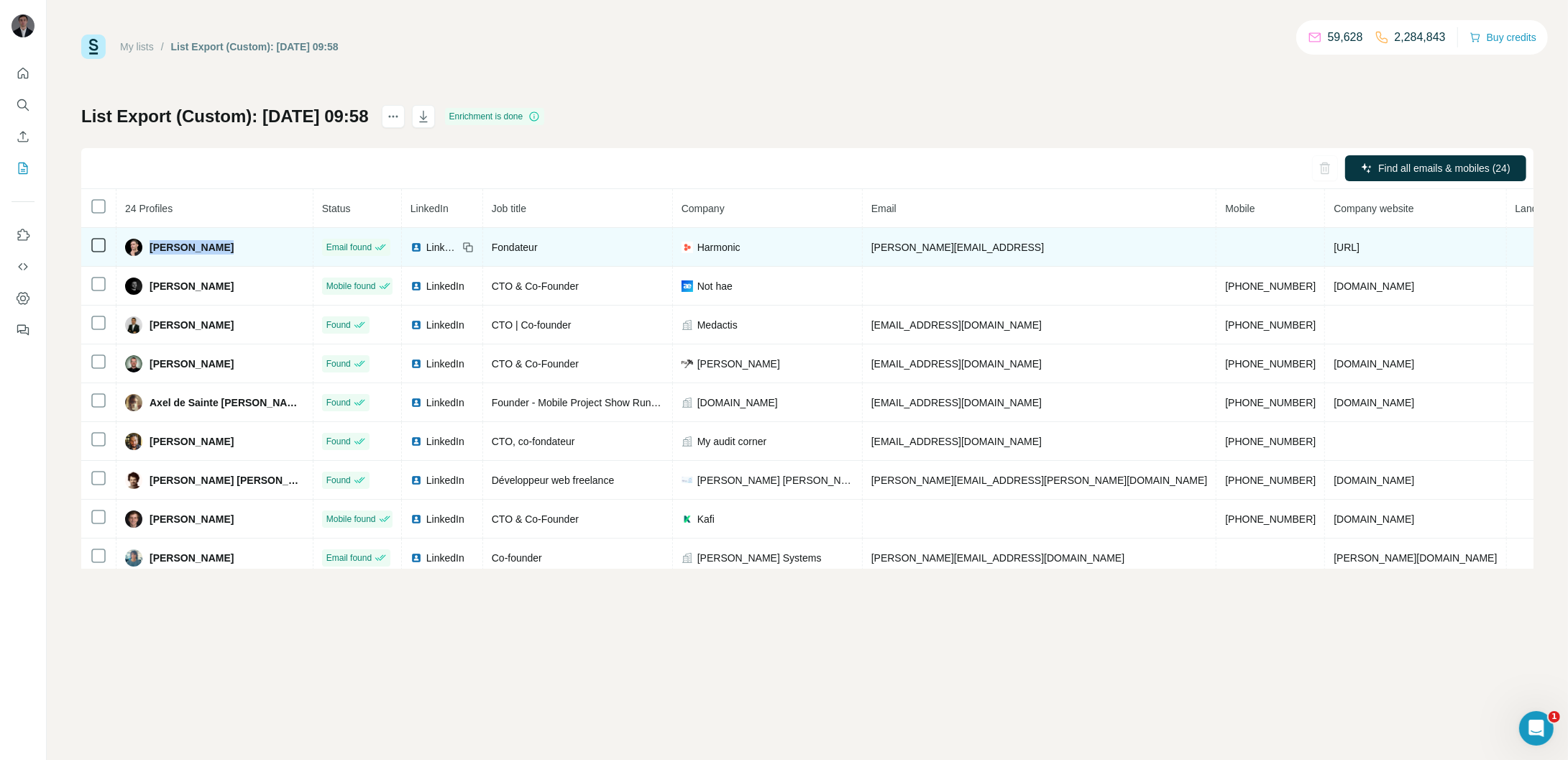
drag, startPoint x: 232, startPoint y: 241, endPoint x: 154, endPoint y: 241, distance: 78.0
click at [154, 241] on div "[PERSON_NAME]" at bounding box center [215, 248] width 179 height 17
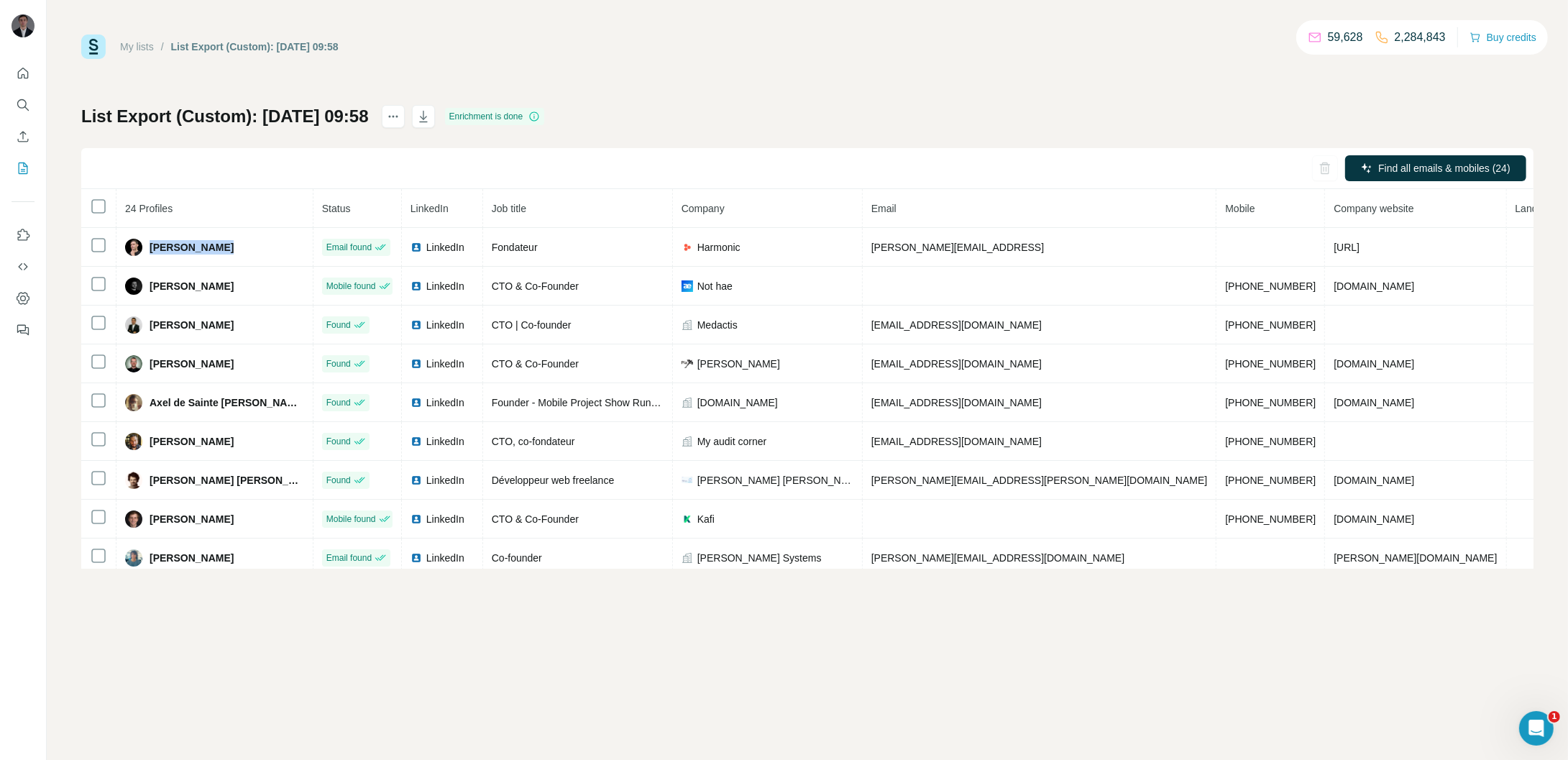
copy span "[PERSON_NAME]"
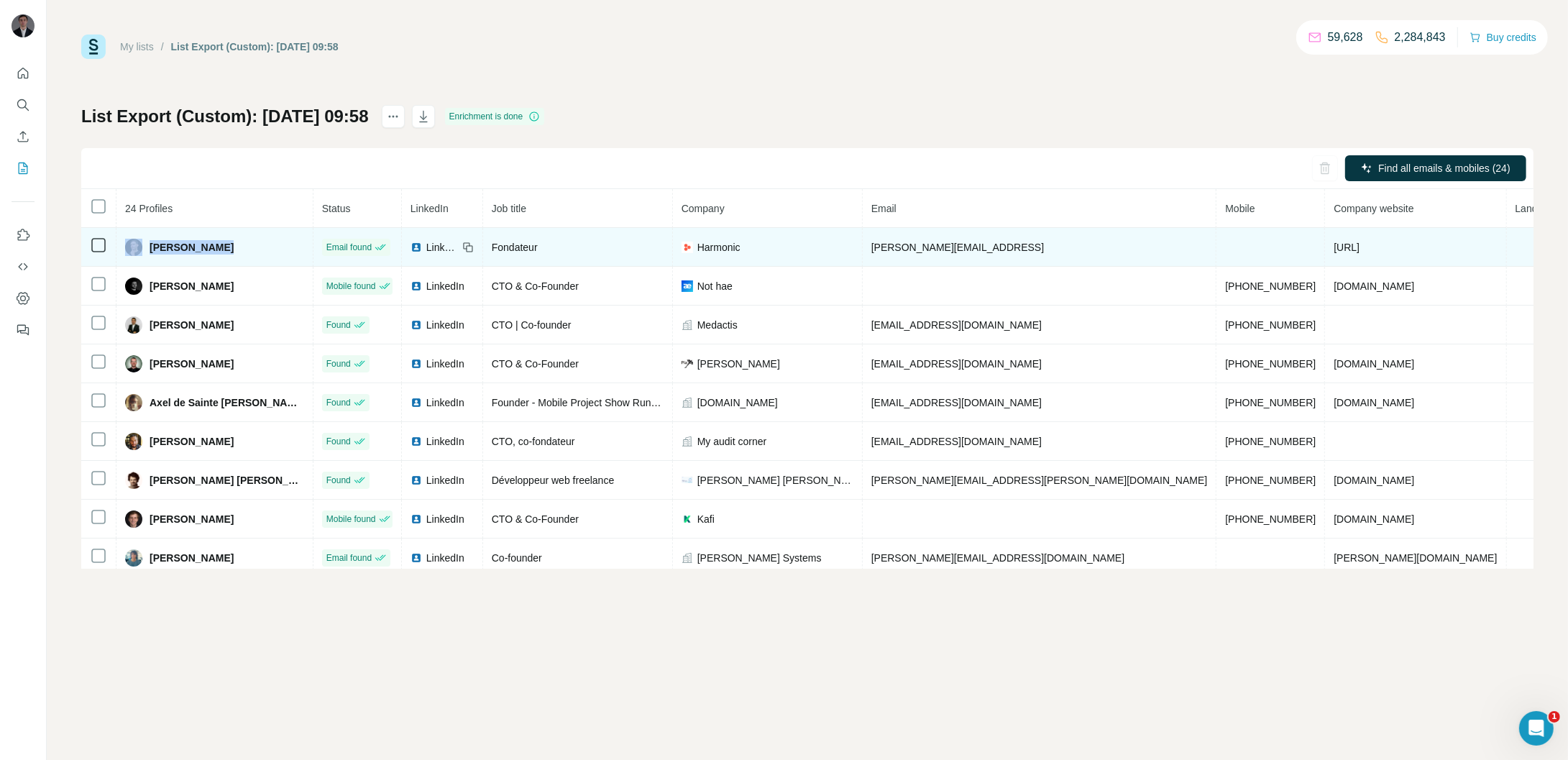
drag, startPoint x: 242, startPoint y: 247, endPoint x: 149, endPoint y: 251, distance: 93.1
click at [149, 251] on div "[PERSON_NAME]" at bounding box center [215, 248] width 179 height 17
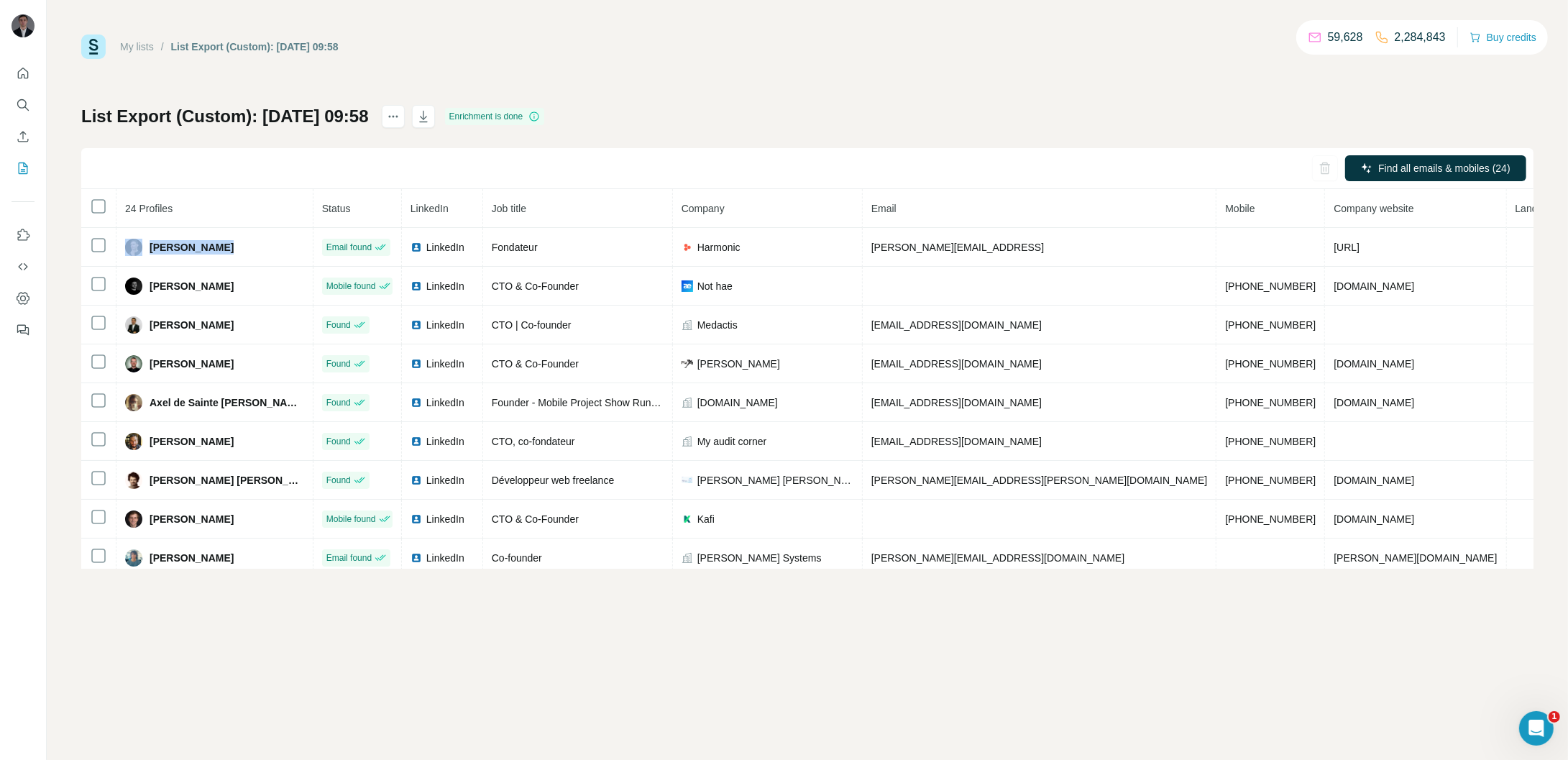
copy div "[PERSON_NAME]"
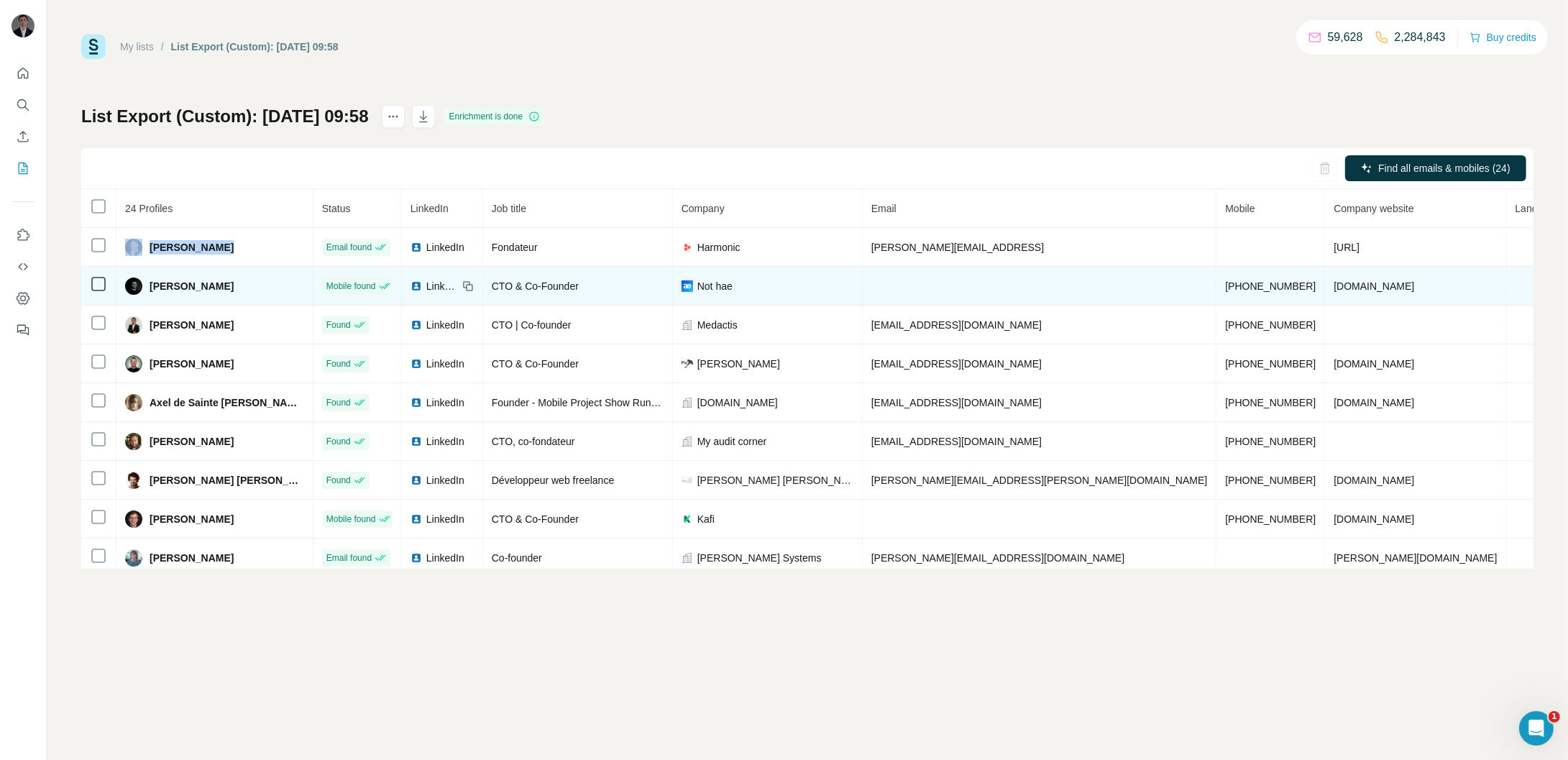
drag, startPoint x: 282, startPoint y: 287, endPoint x: 138, endPoint y: 291, distance: 144.1
click at [138, 291] on div "[PERSON_NAME]" at bounding box center [215, 286] width 179 height 17
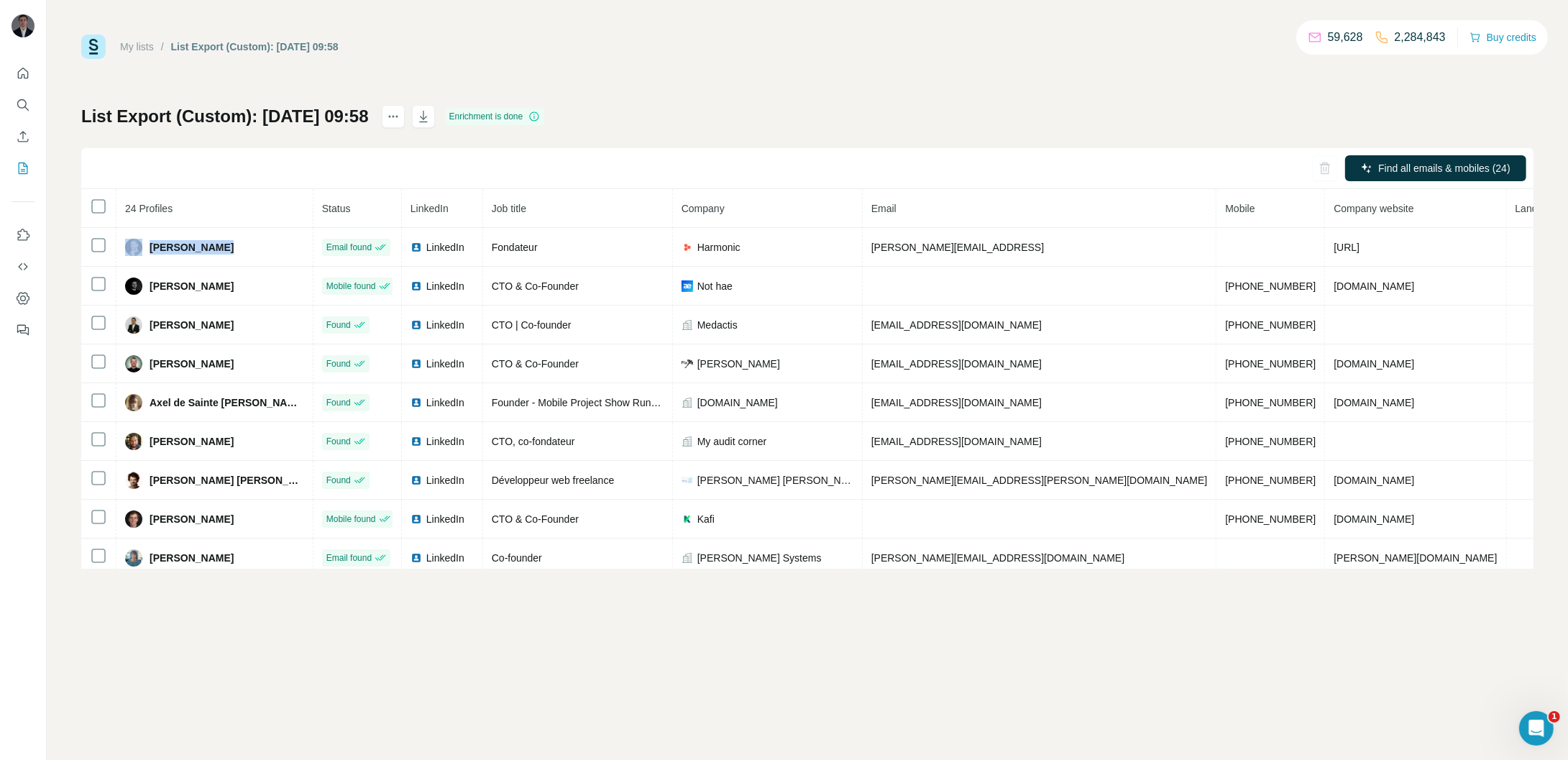
copy div "[PERSON_NAME]"
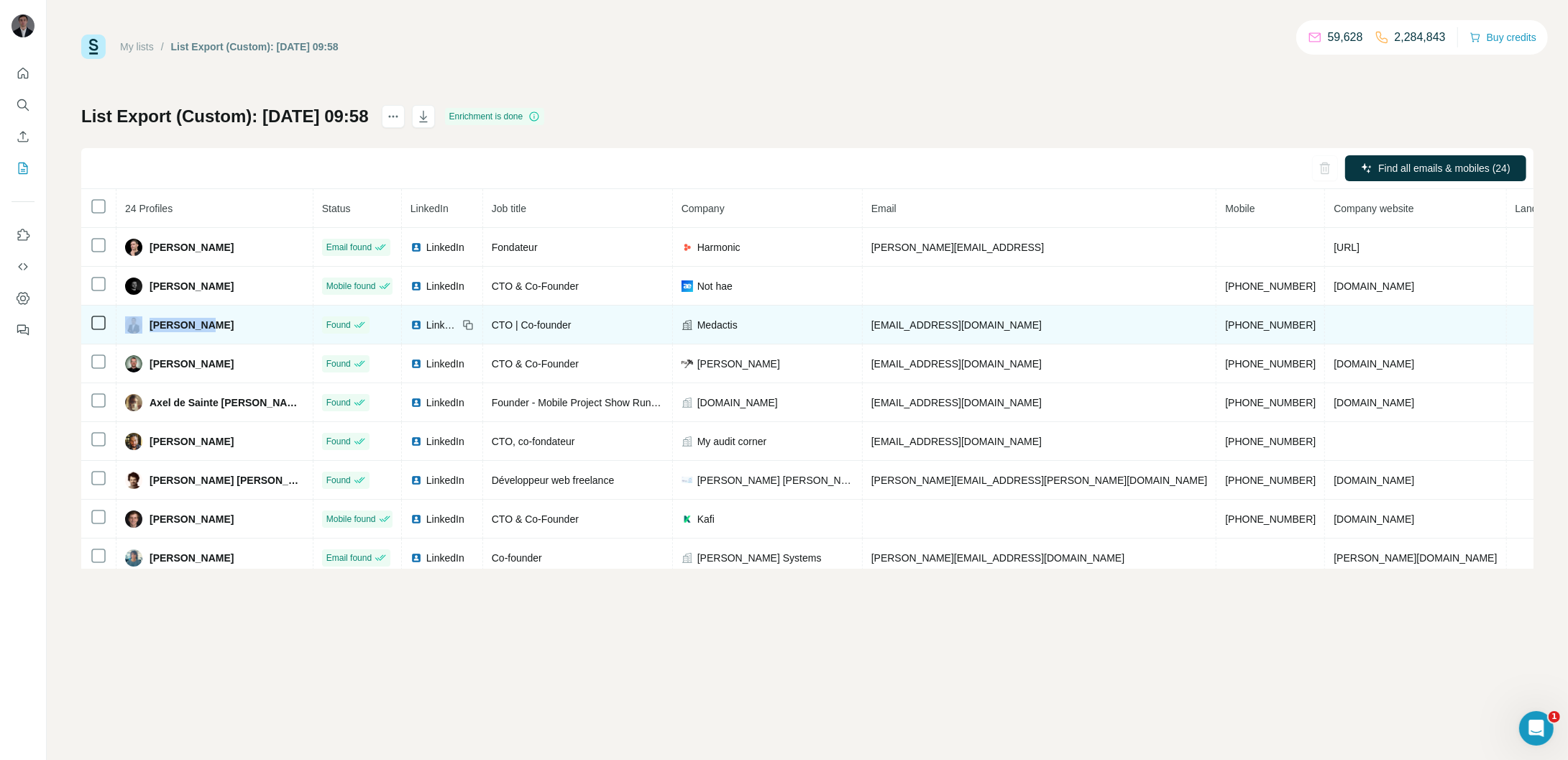
drag, startPoint x: 219, startPoint y: 328, endPoint x: 145, endPoint y: 324, distance: 74.1
click at [145, 324] on div "[PERSON_NAME]" at bounding box center [215, 325] width 179 height 17
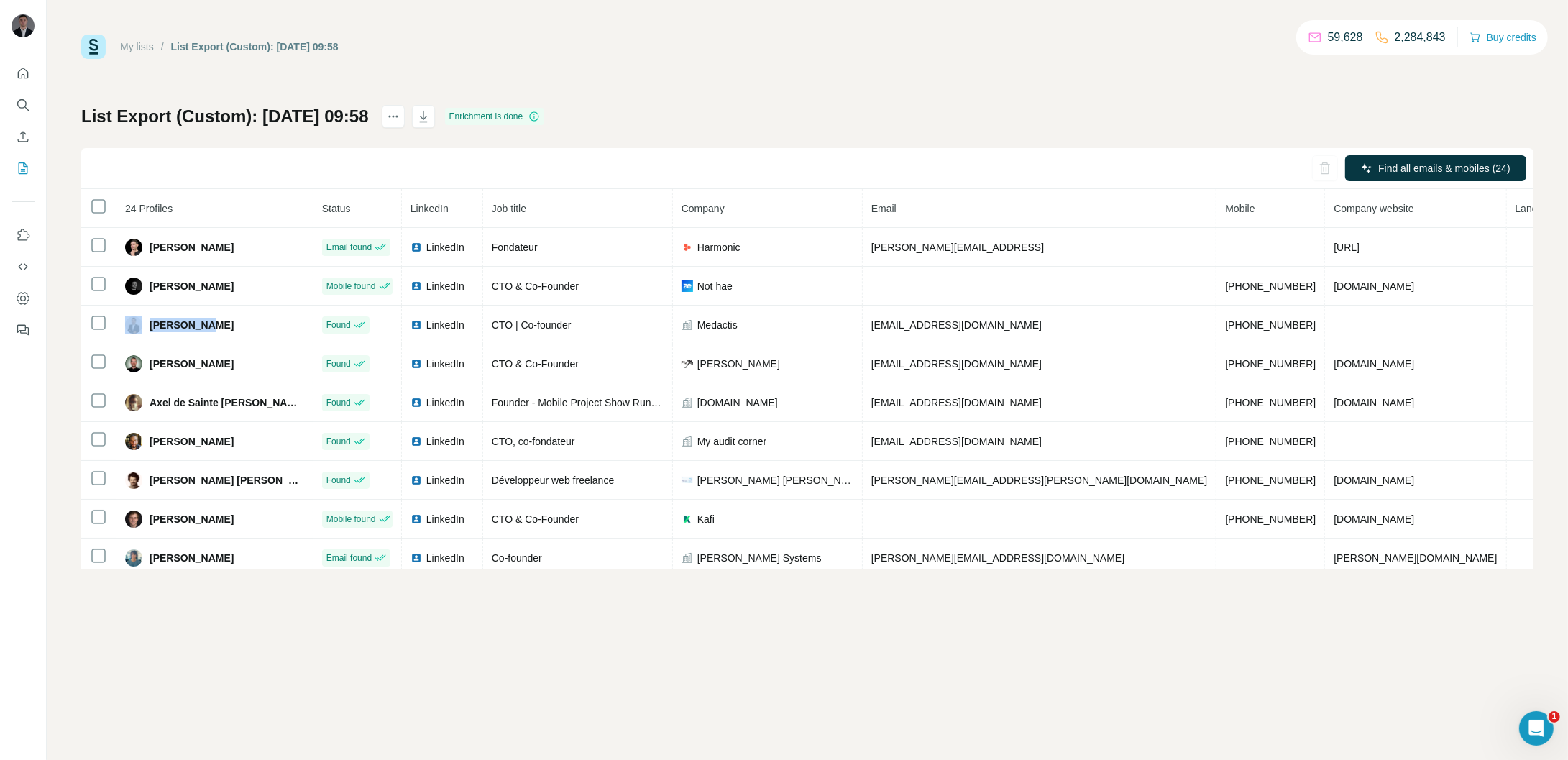
copy div "[PERSON_NAME]"
